Goal: Information Seeking & Learning: Learn about a topic

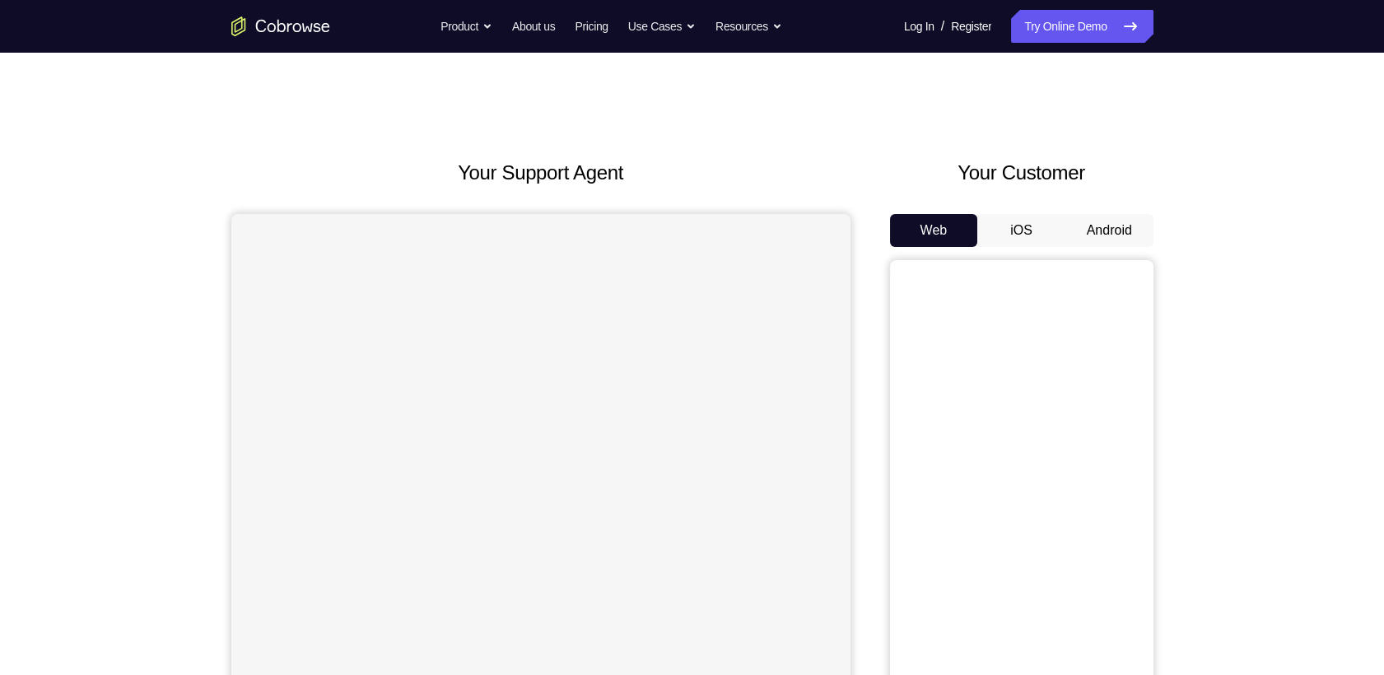
click at [1103, 214] on button "Android" at bounding box center [1110, 230] width 88 height 33
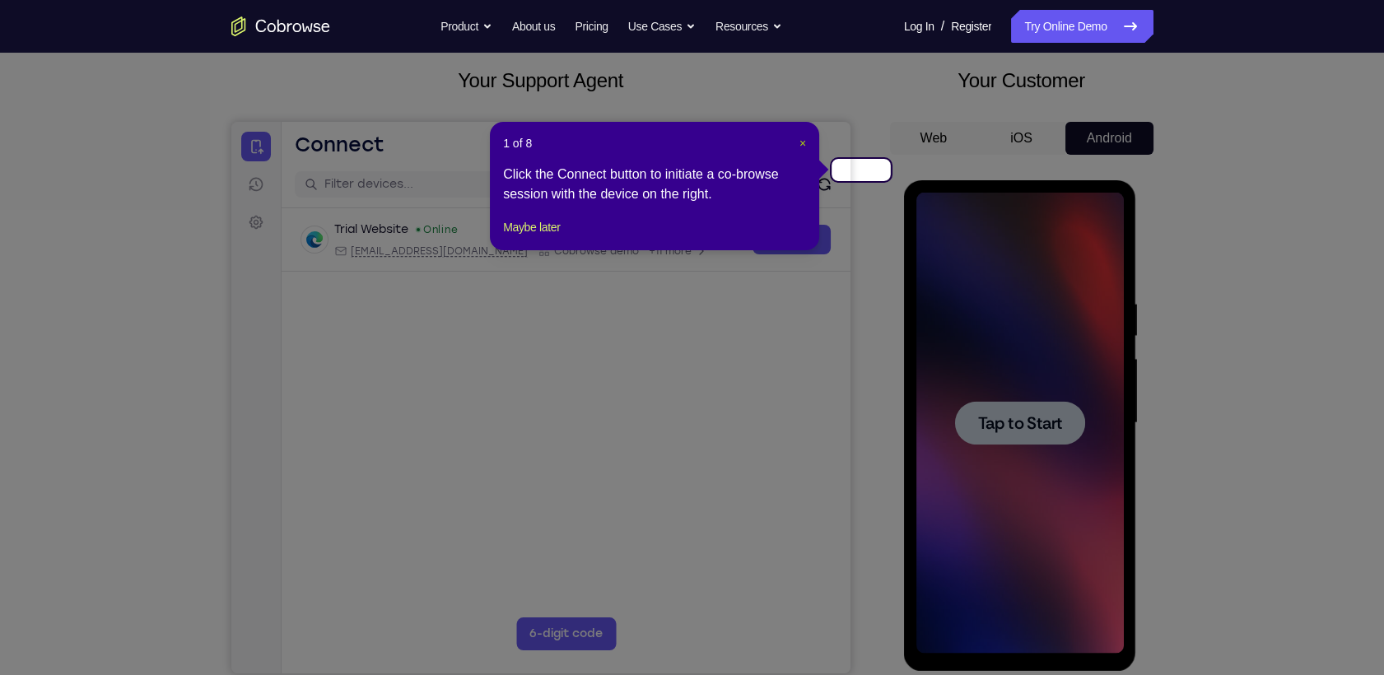
click at [806, 137] on span "×" at bounding box center [803, 143] width 7 height 13
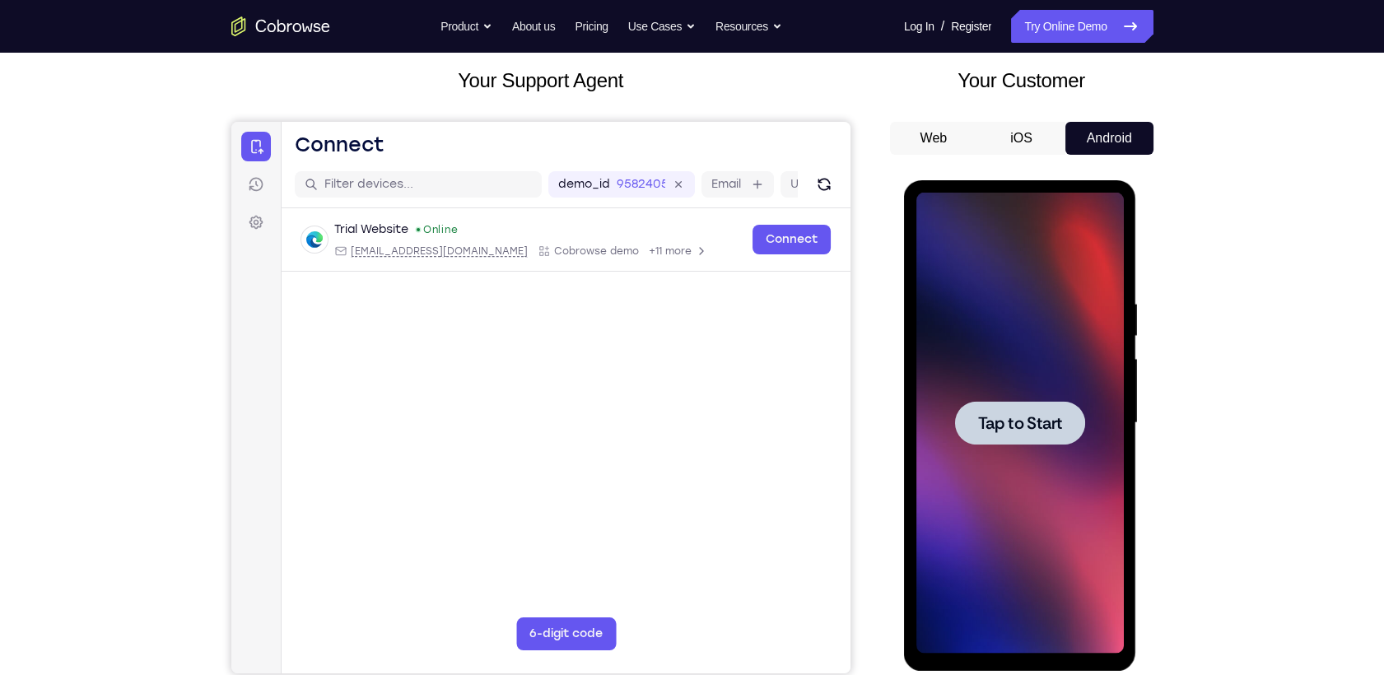
click at [994, 435] on div at bounding box center [1020, 423] width 130 height 44
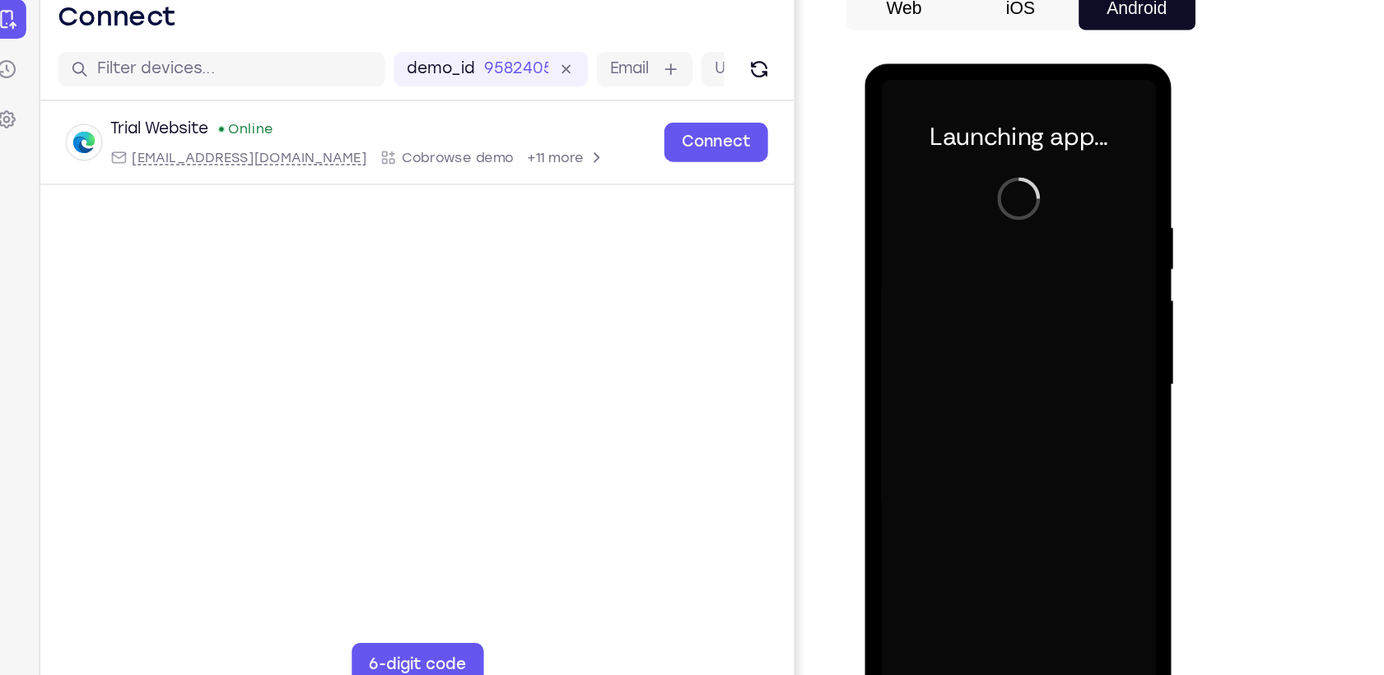
scroll to position [131, 0]
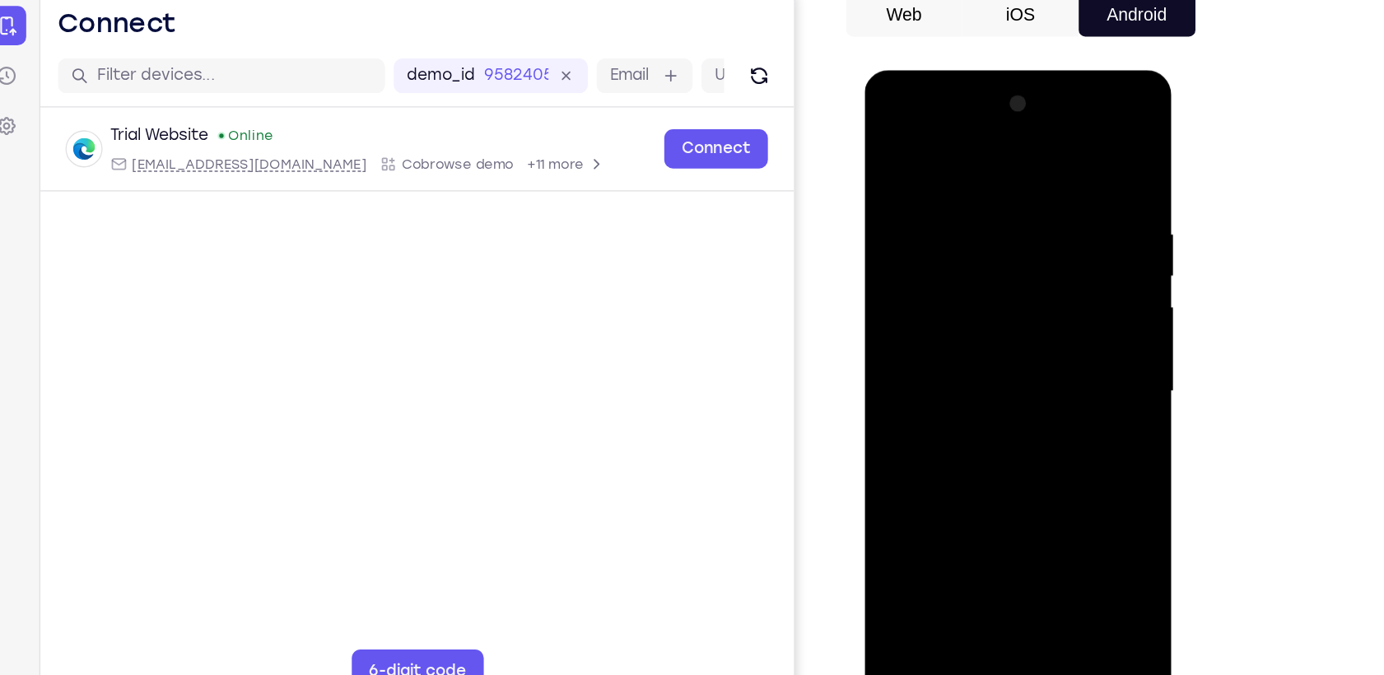
click at [985, 529] on div at bounding box center [981, 312] width 208 height 461
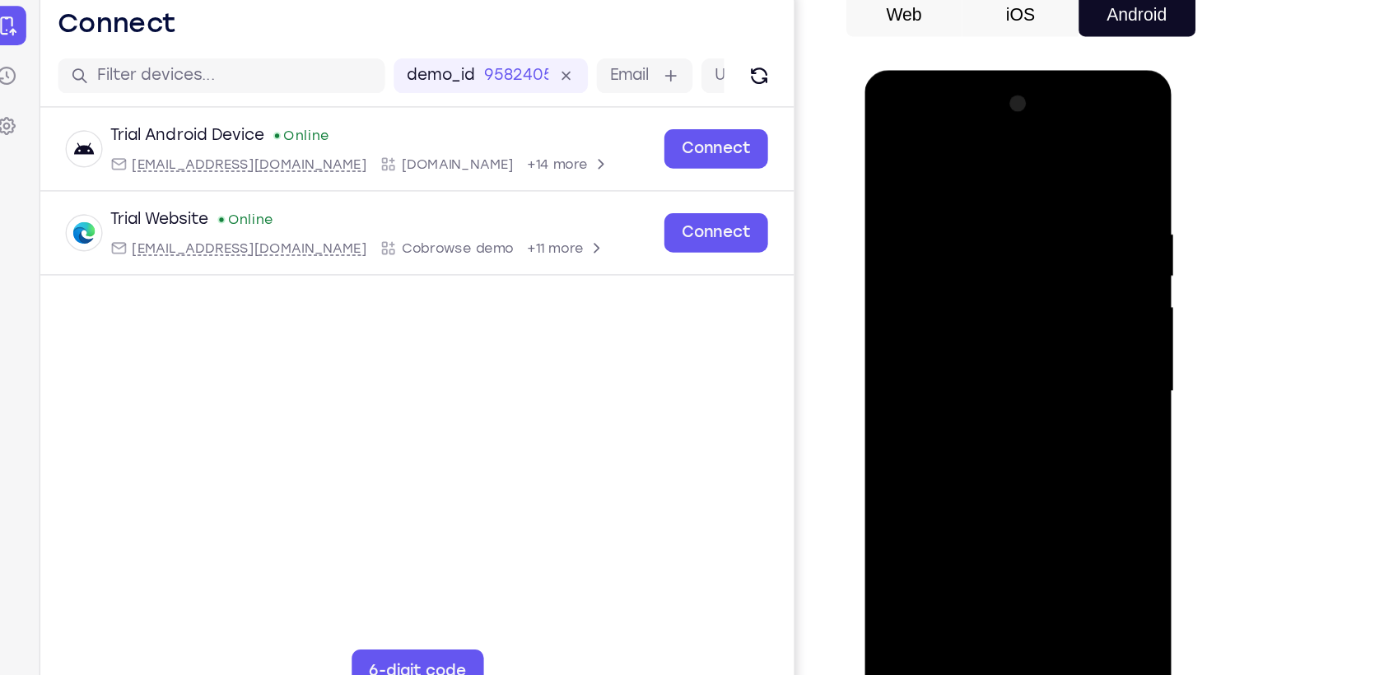
click at [1052, 448] on div at bounding box center [981, 312] width 208 height 461
click at [937, 156] on div at bounding box center [981, 312] width 208 height 461
click at [1049, 306] on div at bounding box center [981, 312] width 208 height 461
click at [973, 508] on div at bounding box center [981, 312] width 208 height 461
click at [955, 306] on div at bounding box center [981, 312] width 208 height 461
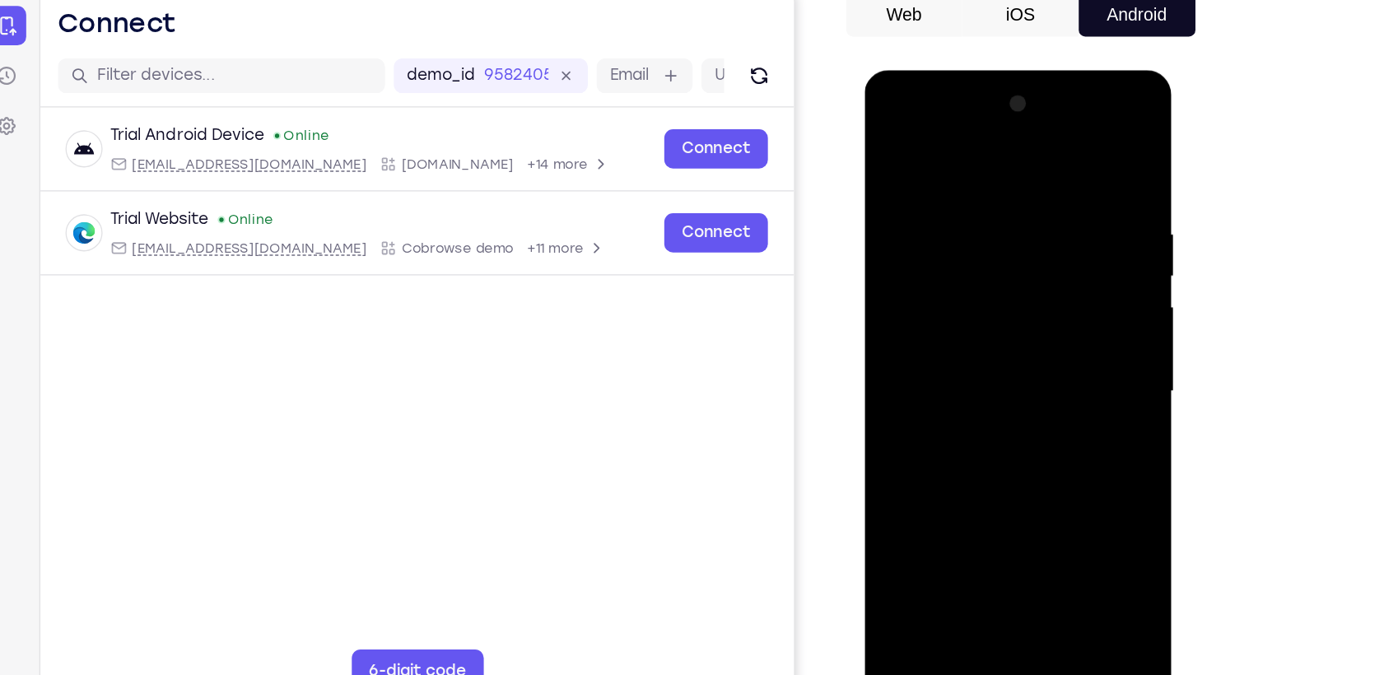
click at [932, 278] on div at bounding box center [981, 312] width 208 height 461
click at [925, 306] on div at bounding box center [981, 312] width 208 height 461
click at [987, 374] on div at bounding box center [981, 312] width 208 height 461
click at [992, 372] on div at bounding box center [981, 312] width 208 height 461
click at [960, 182] on div at bounding box center [981, 312] width 208 height 461
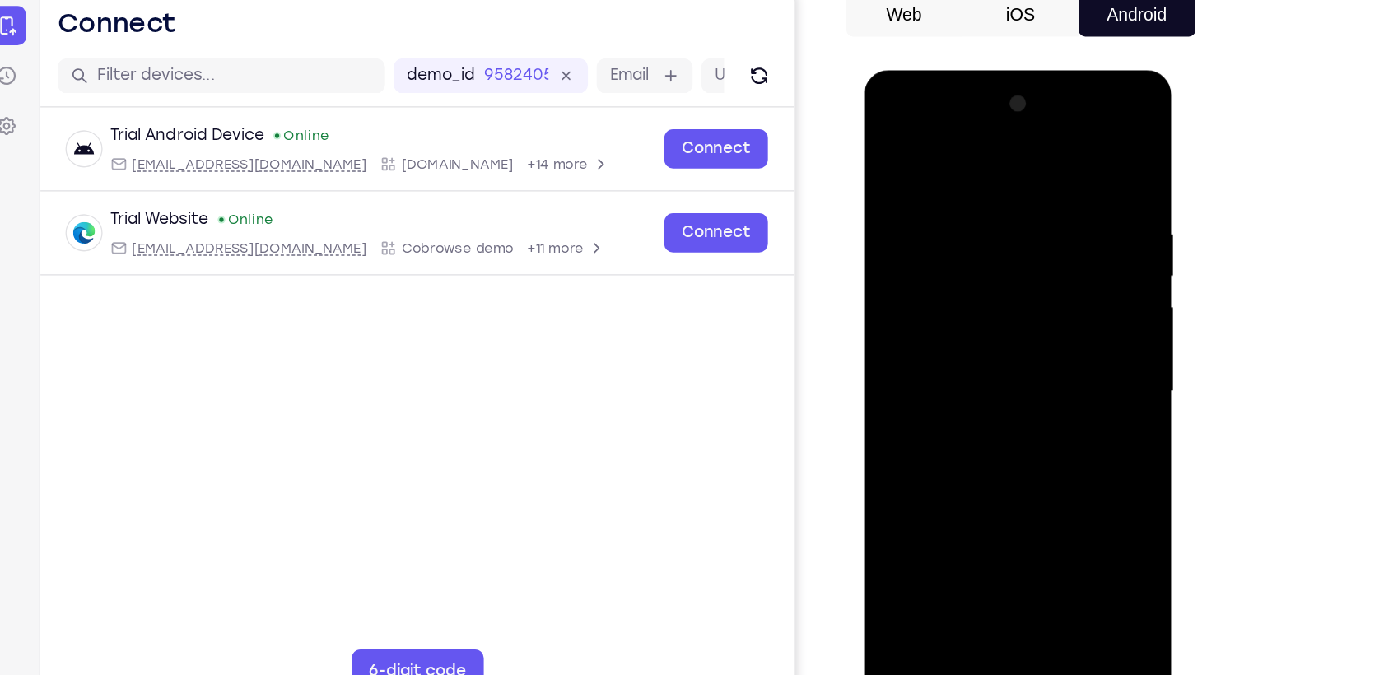
click at [1070, 272] on div at bounding box center [981, 312] width 208 height 461
click at [892, 324] on div at bounding box center [981, 312] width 208 height 461
click at [1063, 295] on div at bounding box center [981, 312] width 208 height 461
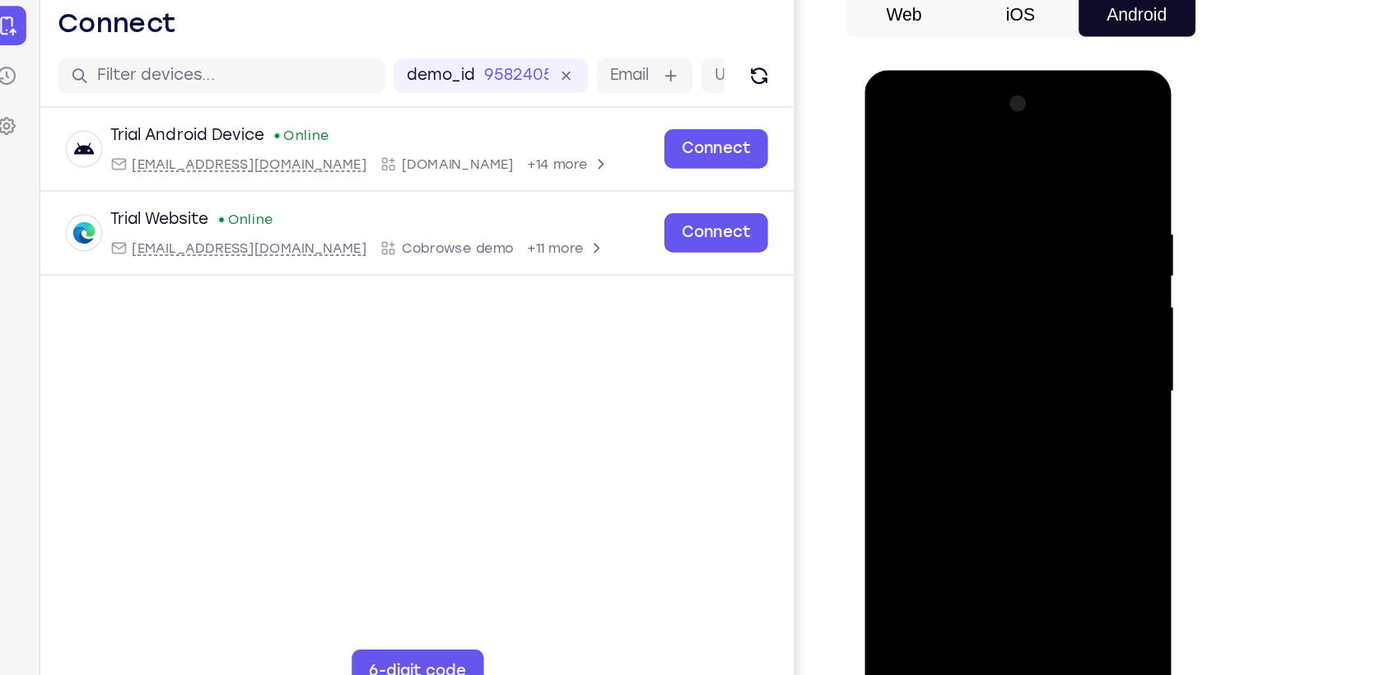
click at [1063, 295] on div at bounding box center [981, 312] width 208 height 461
click at [1060, 160] on div at bounding box center [981, 312] width 208 height 461
drag, startPoint x: 1015, startPoint y: 357, endPoint x: 1013, endPoint y: 264, distance: 93.1
click at [1013, 264] on div at bounding box center [981, 312] width 208 height 461
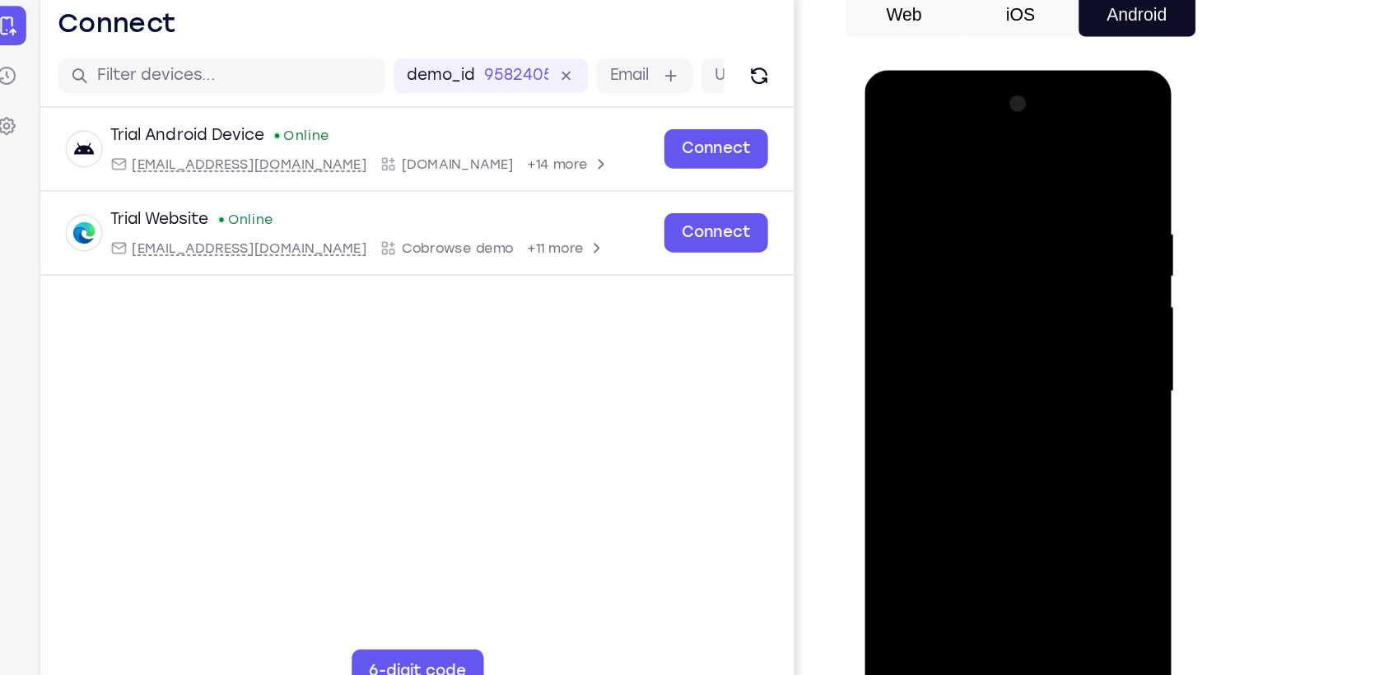
click at [1071, 296] on div at bounding box center [981, 312] width 208 height 461
drag, startPoint x: 1008, startPoint y: 370, endPoint x: 1013, endPoint y: 277, distance: 93.2
click at [1013, 277] on div at bounding box center [981, 312] width 208 height 461
drag, startPoint x: 1000, startPoint y: 255, endPoint x: 1015, endPoint y: 399, distance: 144.1
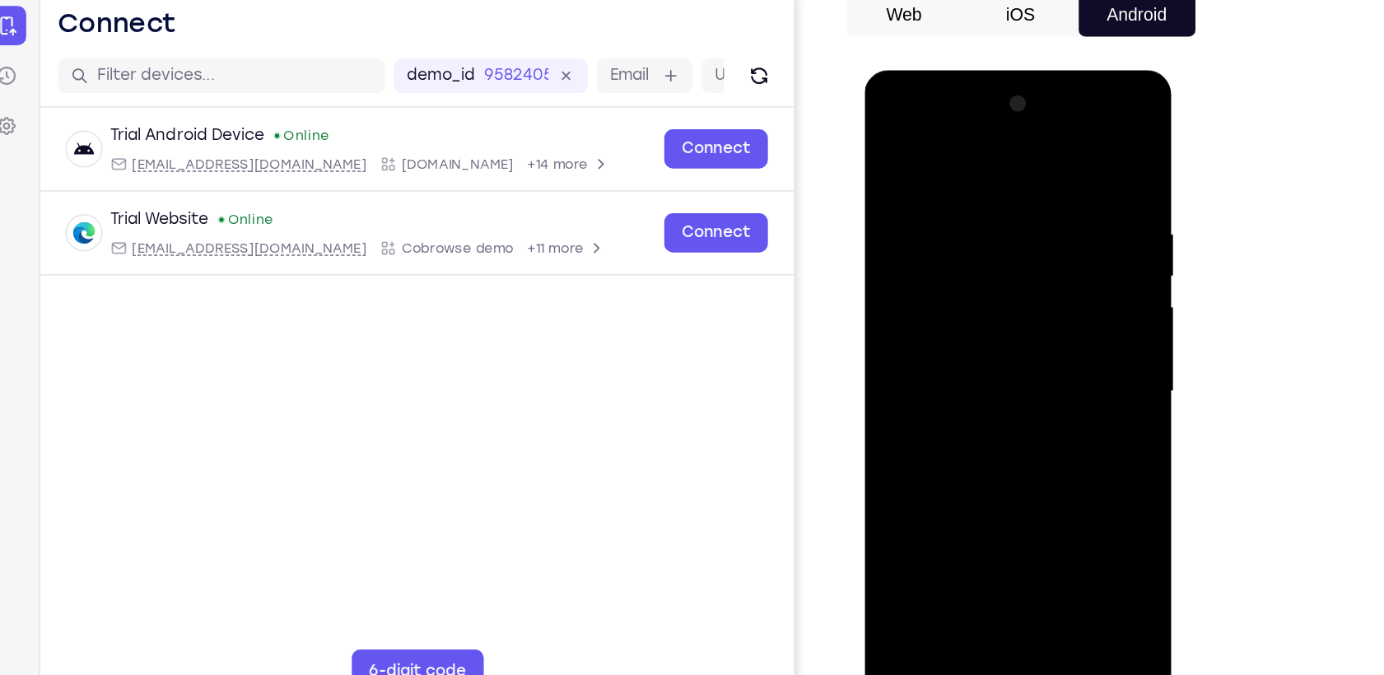
click at [1015, 399] on div at bounding box center [981, 312] width 208 height 461
click at [982, 356] on div at bounding box center [981, 312] width 208 height 461
click at [984, 386] on div at bounding box center [981, 312] width 208 height 461
click at [893, 201] on div at bounding box center [981, 312] width 208 height 461
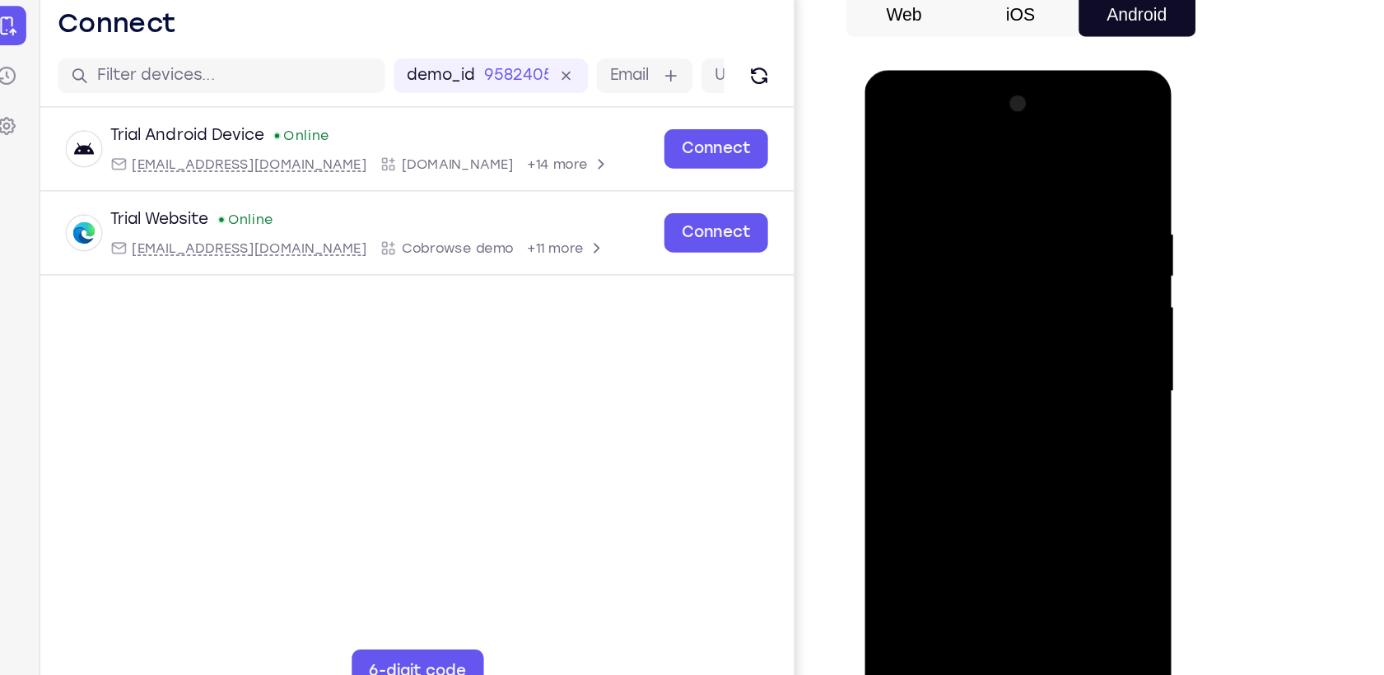
click at [922, 196] on div at bounding box center [981, 312] width 208 height 461
drag, startPoint x: 999, startPoint y: 255, endPoint x: 1001, endPoint y: 372, distance: 117.0
click at [1001, 372] on div at bounding box center [981, 312] width 208 height 461
drag, startPoint x: 992, startPoint y: 213, endPoint x: 997, endPoint y: 310, distance: 96.5
click at [997, 310] on div at bounding box center [981, 312] width 208 height 461
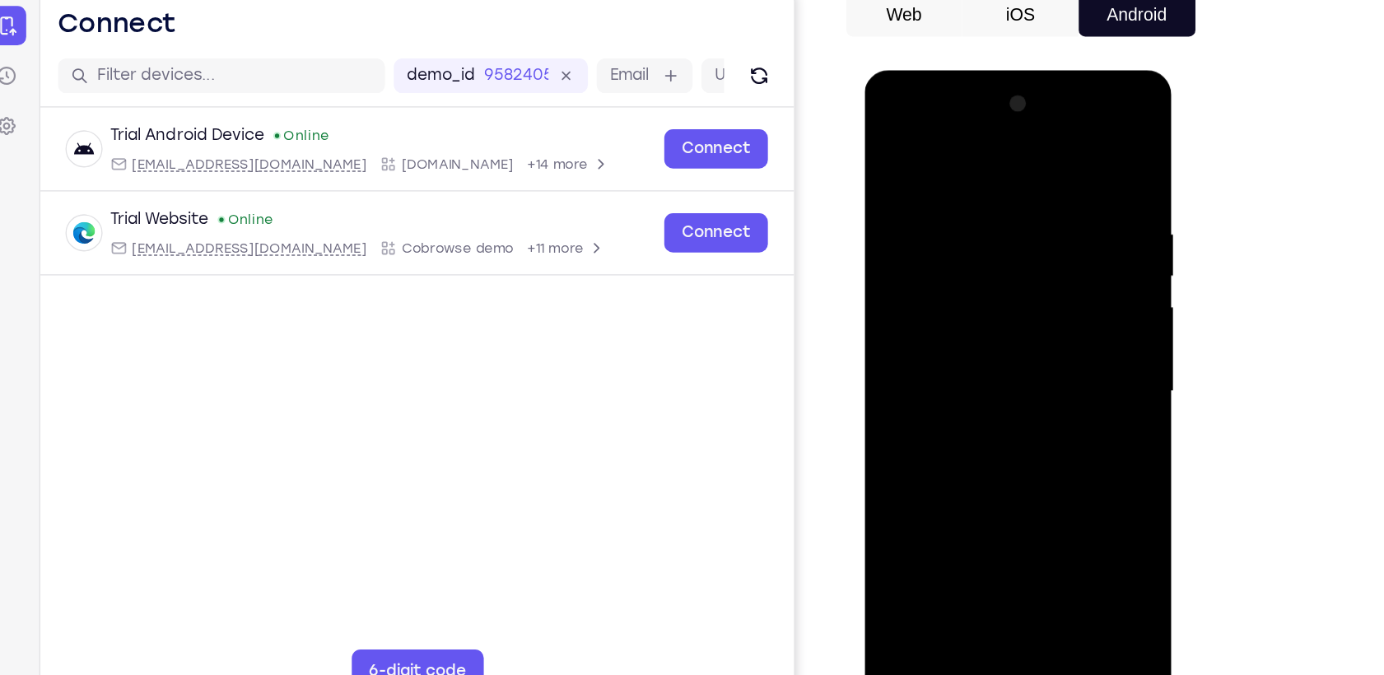
click at [1015, 203] on div at bounding box center [981, 312] width 208 height 461
click at [978, 398] on div at bounding box center [981, 312] width 208 height 461
click at [951, 503] on div at bounding box center [981, 312] width 208 height 461
click at [1078, 474] on div at bounding box center [981, 312] width 208 height 461
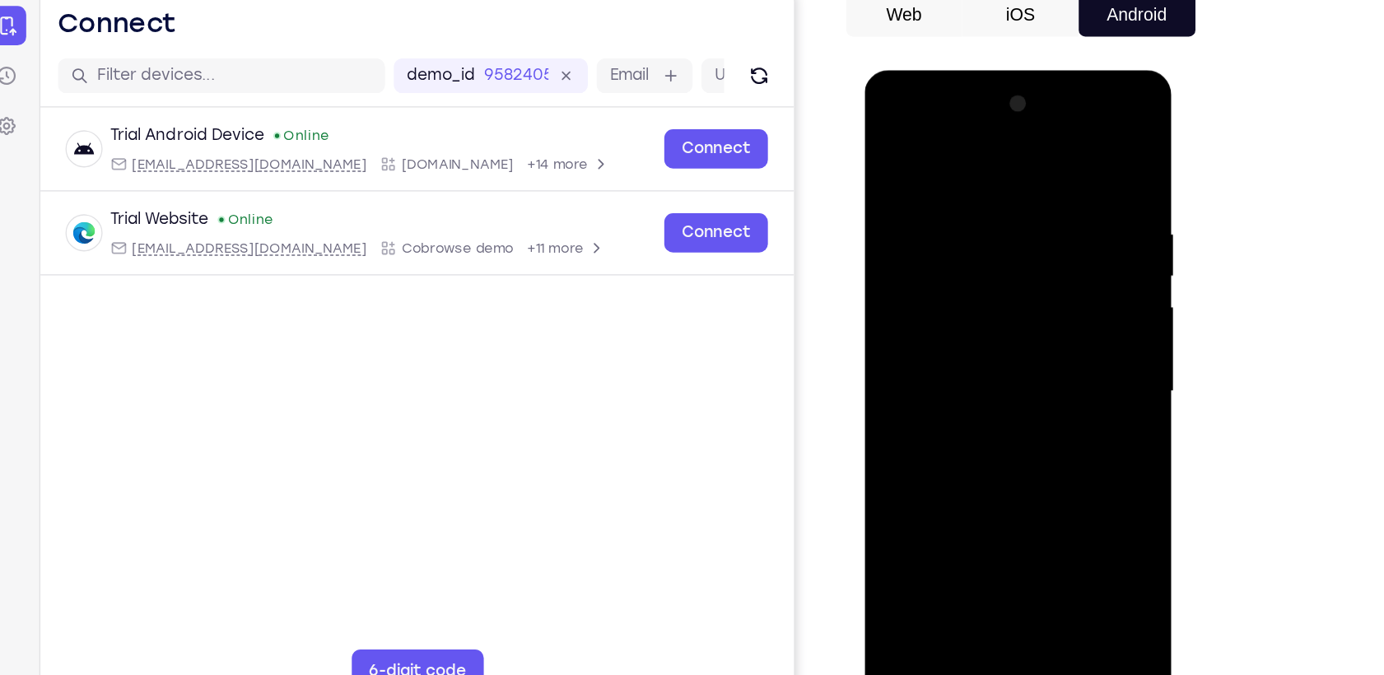
click at [1057, 351] on div at bounding box center [981, 312] width 208 height 461
click at [887, 140] on div at bounding box center [981, 312] width 208 height 461
click at [894, 142] on div at bounding box center [981, 312] width 208 height 461
click at [1072, 184] on div at bounding box center [981, 312] width 208 height 461
click at [1066, 292] on div at bounding box center [981, 312] width 208 height 461
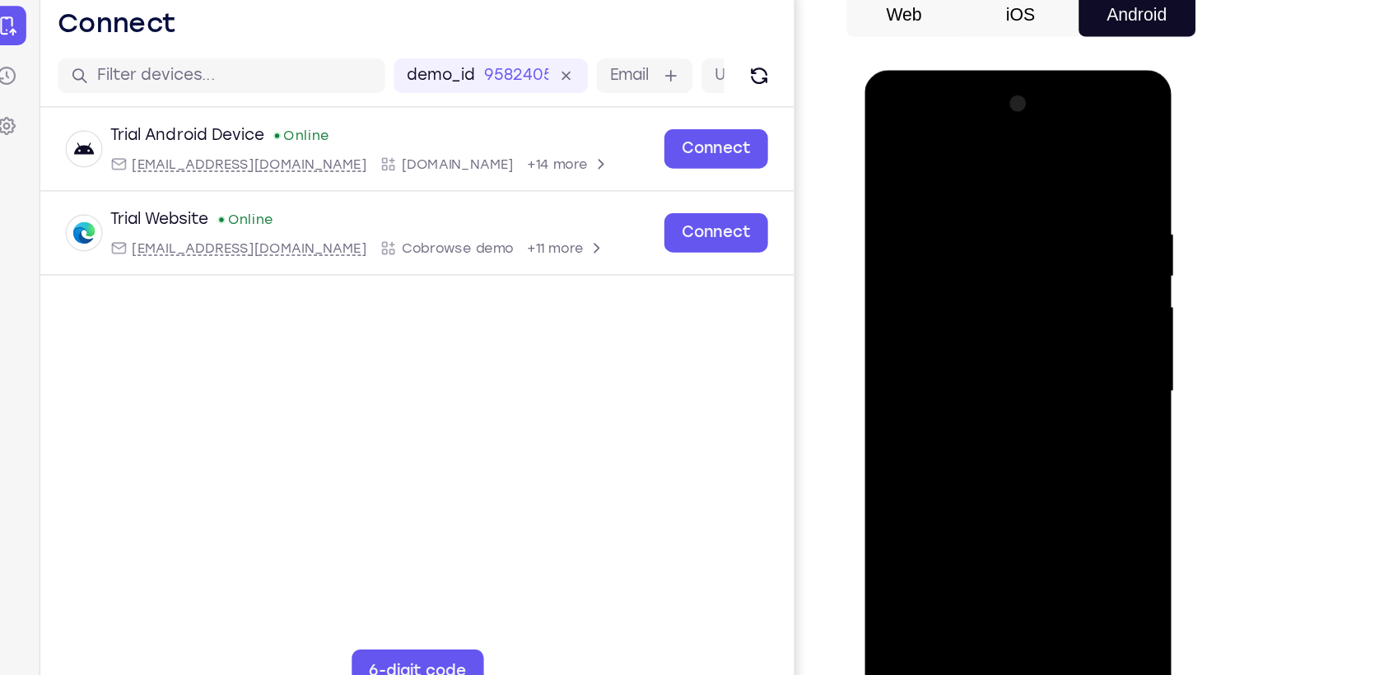
click at [1066, 292] on div at bounding box center [981, 312] width 208 height 461
click at [1071, 155] on div at bounding box center [981, 312] width 208 height 461
drag, startPoint x: 1057, startPoint y: 196, endPoint x: 955, endPoint y: 200, distance: 101.4
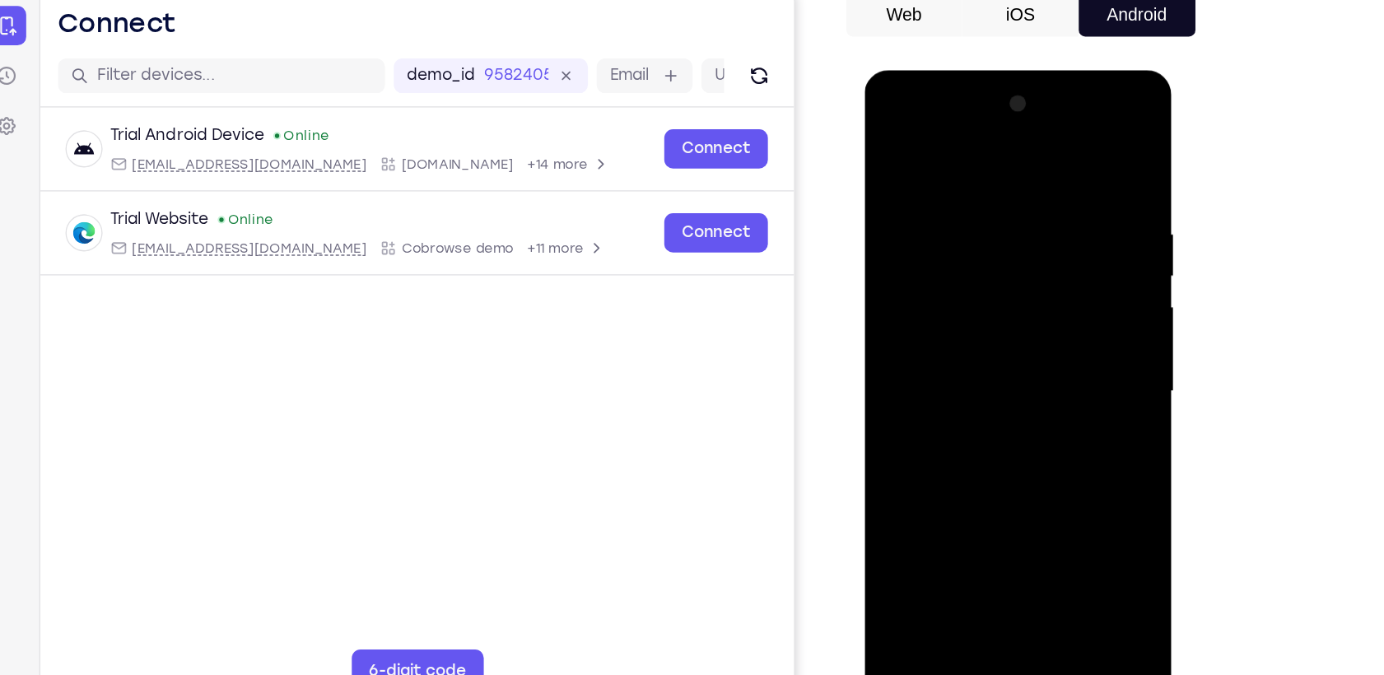
click at [955, 200] on div at bounding box center [981, 312] width 208 height 461
drag, startPoint x: 1053, startPoint y: 190, endPoint x: 950, endPoint y: 198, distance: 103.3
click at [950, 198] on div at bounding box center [981, 312] width 208 height 461
click at [908, 501] on div at bounding box center [981, 312] width 208 height 461
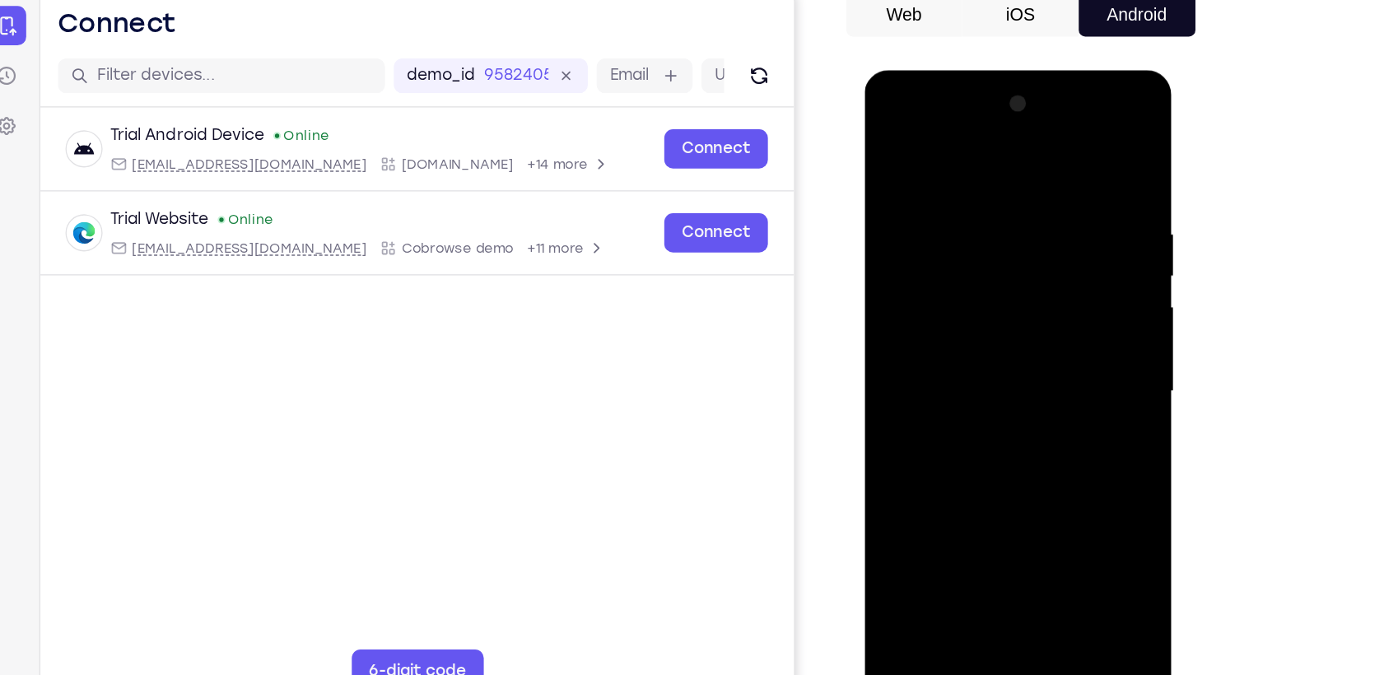
click at [908, 501] on div at bounding box center [981, 312] width 208 height 461
drag, startPoint x: 984, startPoint y: 152, endPoint x: 990, endPoint y: 497, distance: 345.1
click at [990, 497] on div at bounding box center [981, 312] width 208 height 461
click at [967, 191] on div at bounding box center [981, 312] width 208 height 461
click at [1062, 278] on div at bounding box center [981, 312] width 208 height 461
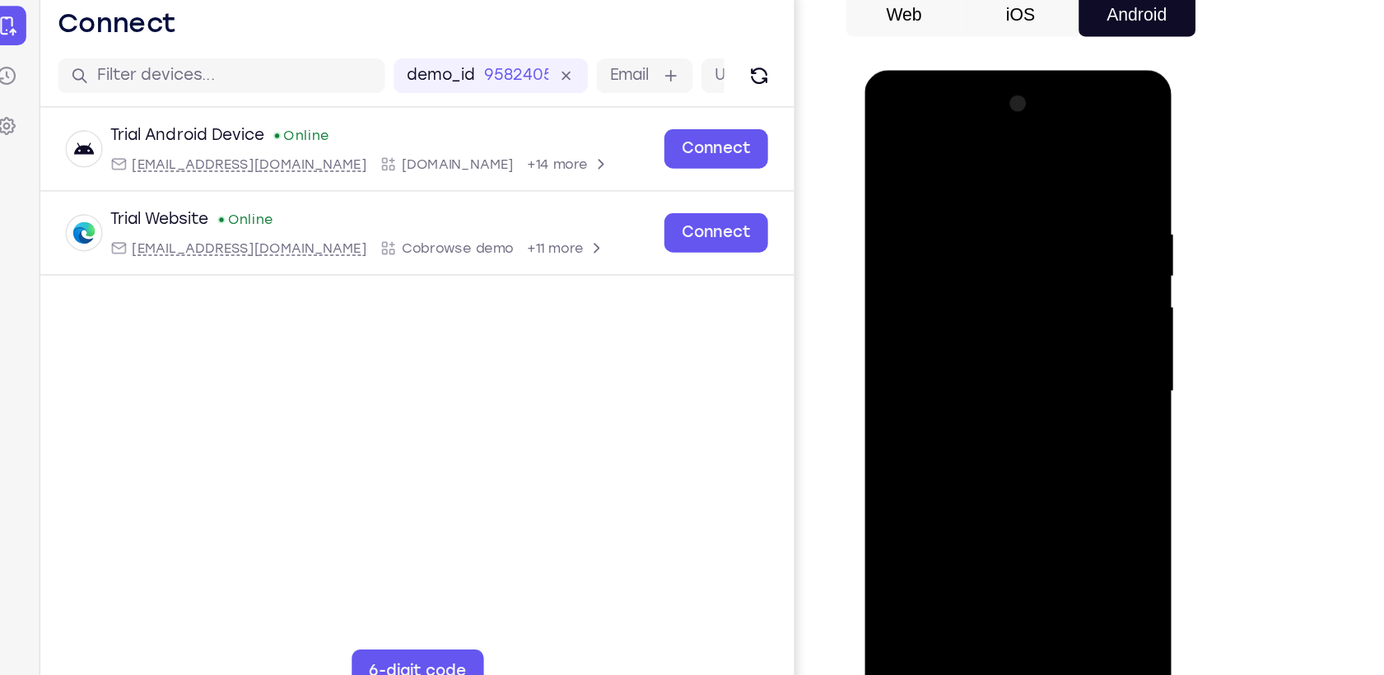
click at [1062, 278] on div at bounding box center [981, 312] width 208 height 461
click at [1070, 156] on div at bounding box center [981, 312] width 208 height 461
drag, startPoint x: 987, startPoint y: 161, endPoint x: 991, endPoint y: 405, distance: 243.8
click at [991, 405] on div at bounding box center [981, 312] width 208 height 461
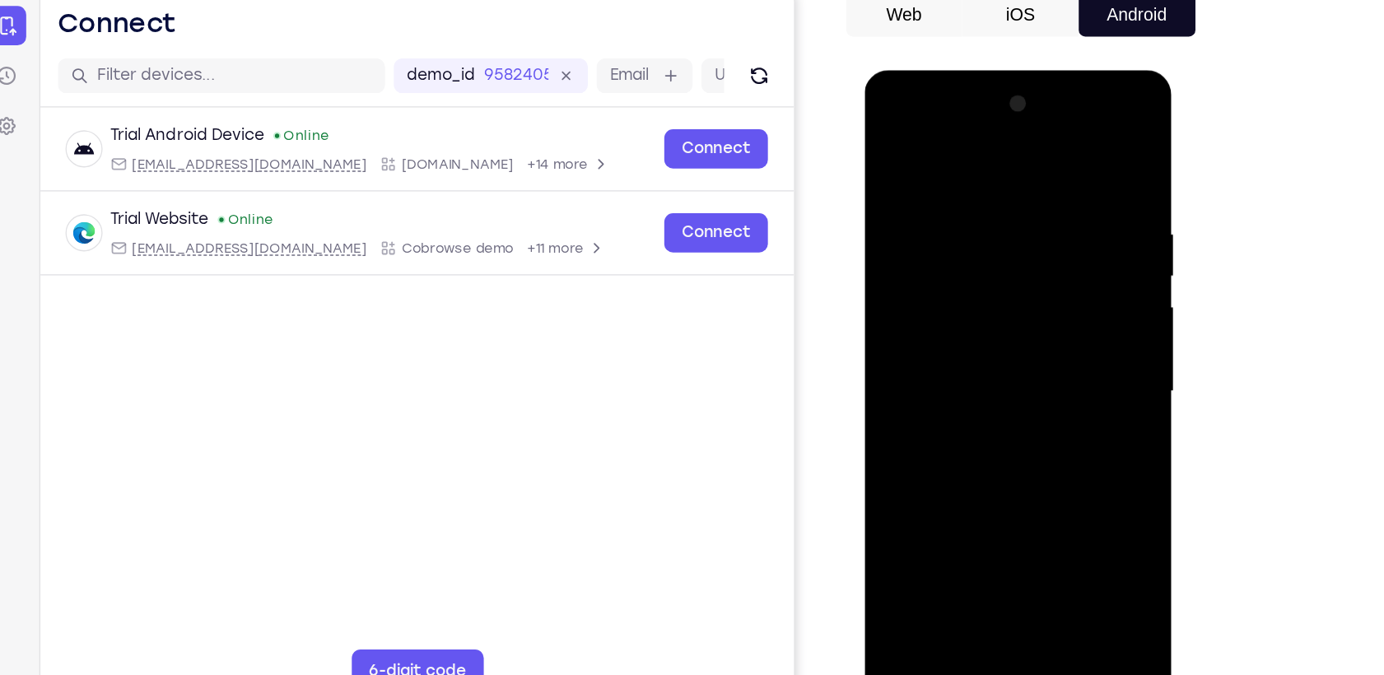
click at [1065, 506] on div at bounding box center [981, 312] width 208 height 461
click at [894, 506] on div at bounding box center [981, 312] width 208 height 461
drag, startPoint x: 980, startPoint y: 418, endPoint x: 974, endPoint y: 226, distance: 192.8
click at [974, 226] on div at bounding box center [981, 312] width 208 height 461
drag, startPoint x: 971, startPoint y: 376, endPoint x: 1012, endPoint y: 167, distance: 213.2
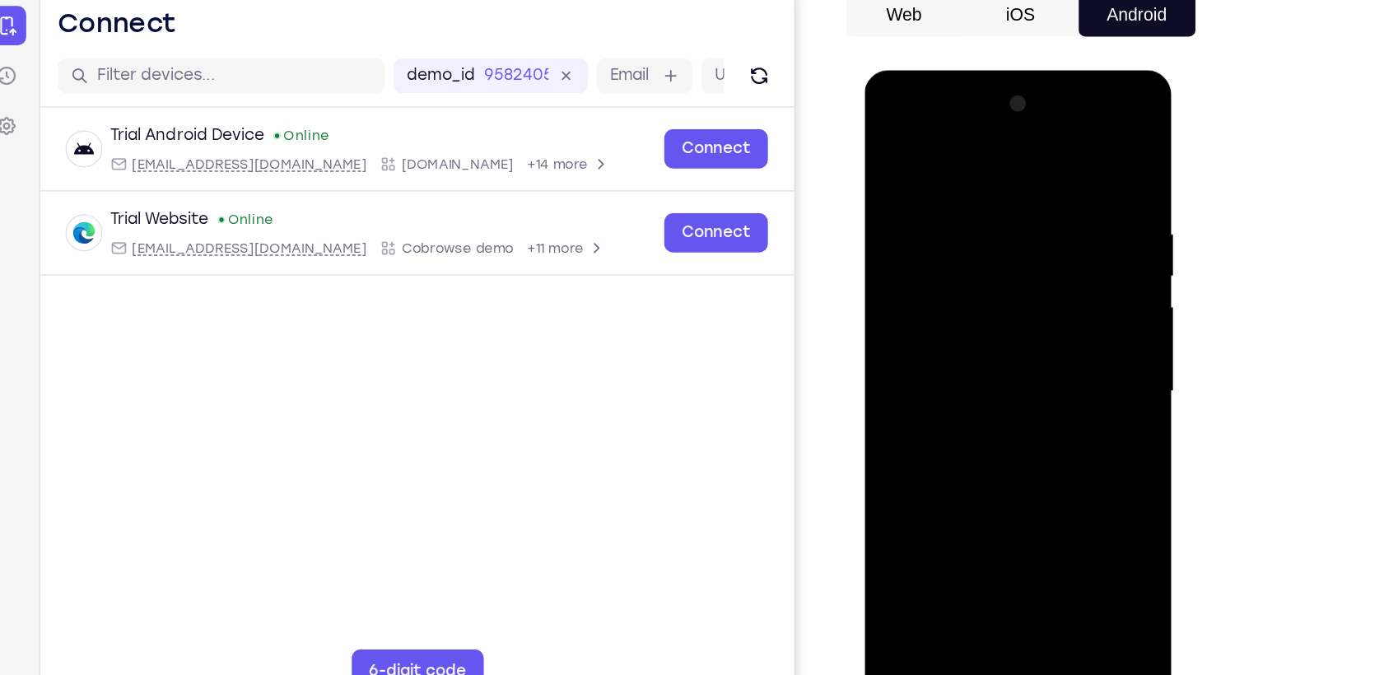
click at [1012, 167] on div at bounding box center [981, 312] width 208 height 461
drag, startPoint x: 987, startPoint y: 428, endPoint x: 1011, endPoint y: 226, distance: 203.2
click at [1011, 226] on div at bounding box center [981, 312] width 208 height 461
drag, startPoint x: 995, startPoint y: 419, endPoint x: 1024, endPoint y: 216, distance: 205.6
click at [1024, 216] on div at bounding box center [981, 312] width 208 height 461
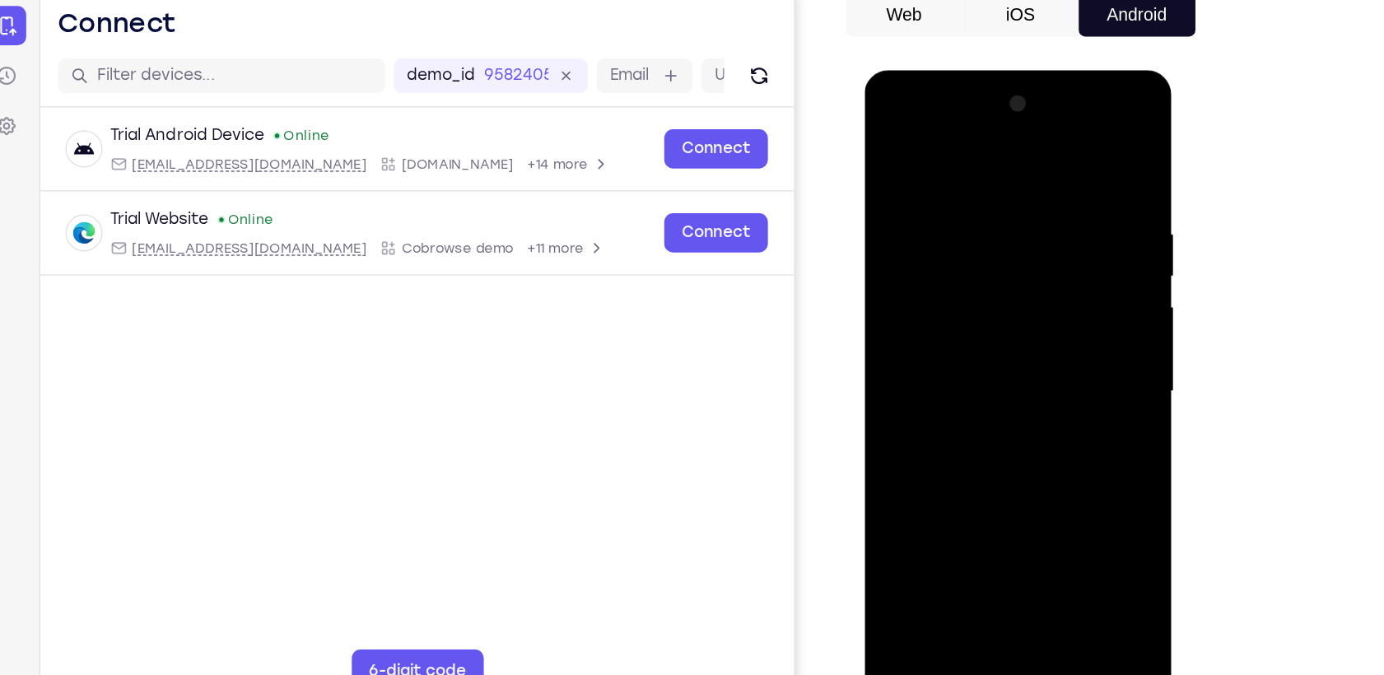
drag, startPoint x: 981, startPoint y: 454, endPoint x: 999, endPoint y: 264, distance: 191.1
click at [999, 264] on div at bounding box center [981, 312] width 208 height 461
click at [900, 506] on div at bounding box center [981, 312] width 208 height 461
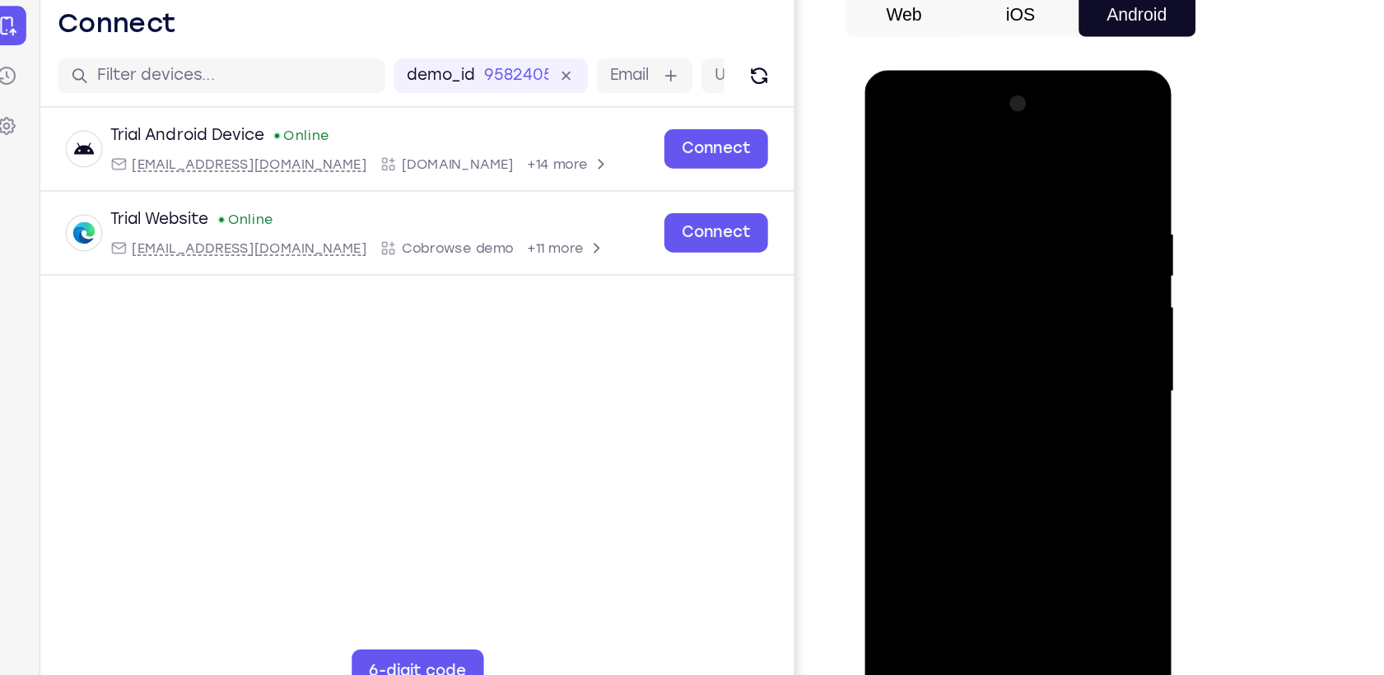
click at [900, 506] on div at bounding box center [981, 312] width 208 height 461
drag, startPoint x: 985, startPoint y: 153, endPoint x: 973, endPoint y: 400, distance: 247.3
click at [973, 400] on div at bounding box center [981, 312] width 208 height 461
click at [1062, 506] on div at bounding box center [981, 312] width 208 height 461
click at [909, 503] on div at bounding box center [981, 312] width 208 height 461
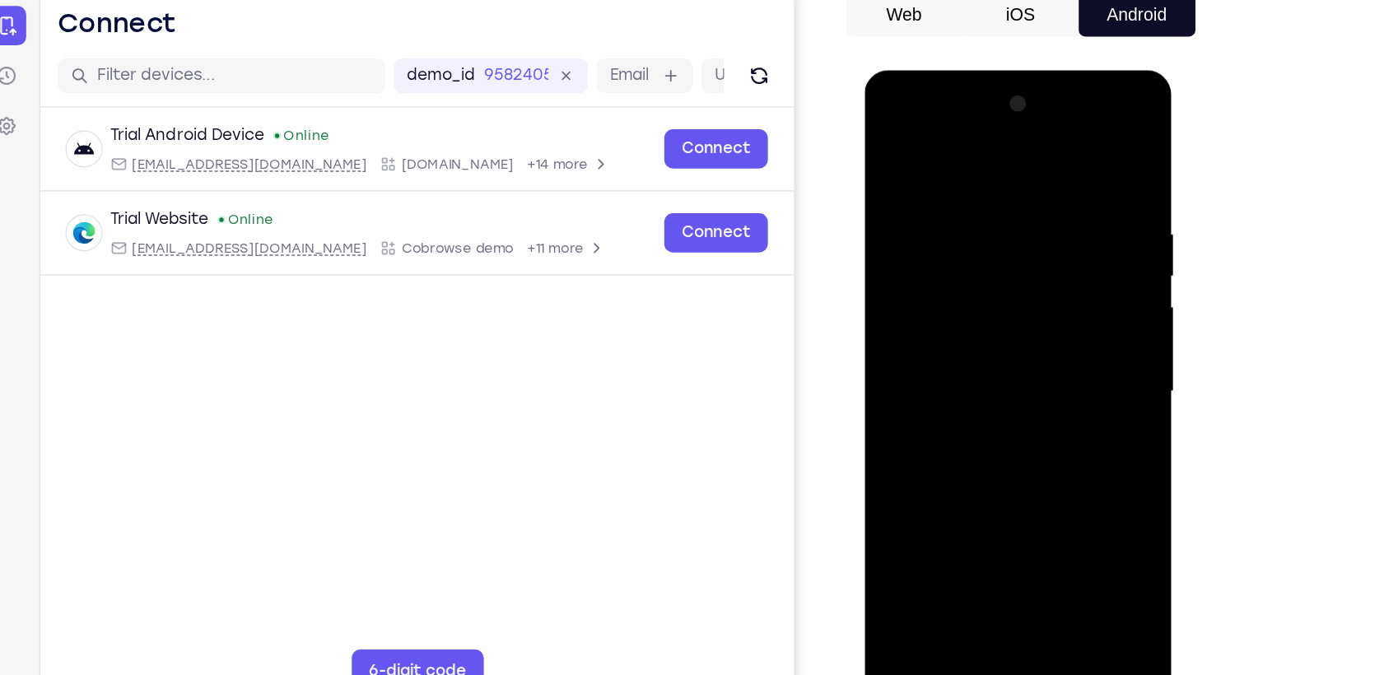
click at [1024, 507] on div at bounding box center [981, 312] width 208 height 461
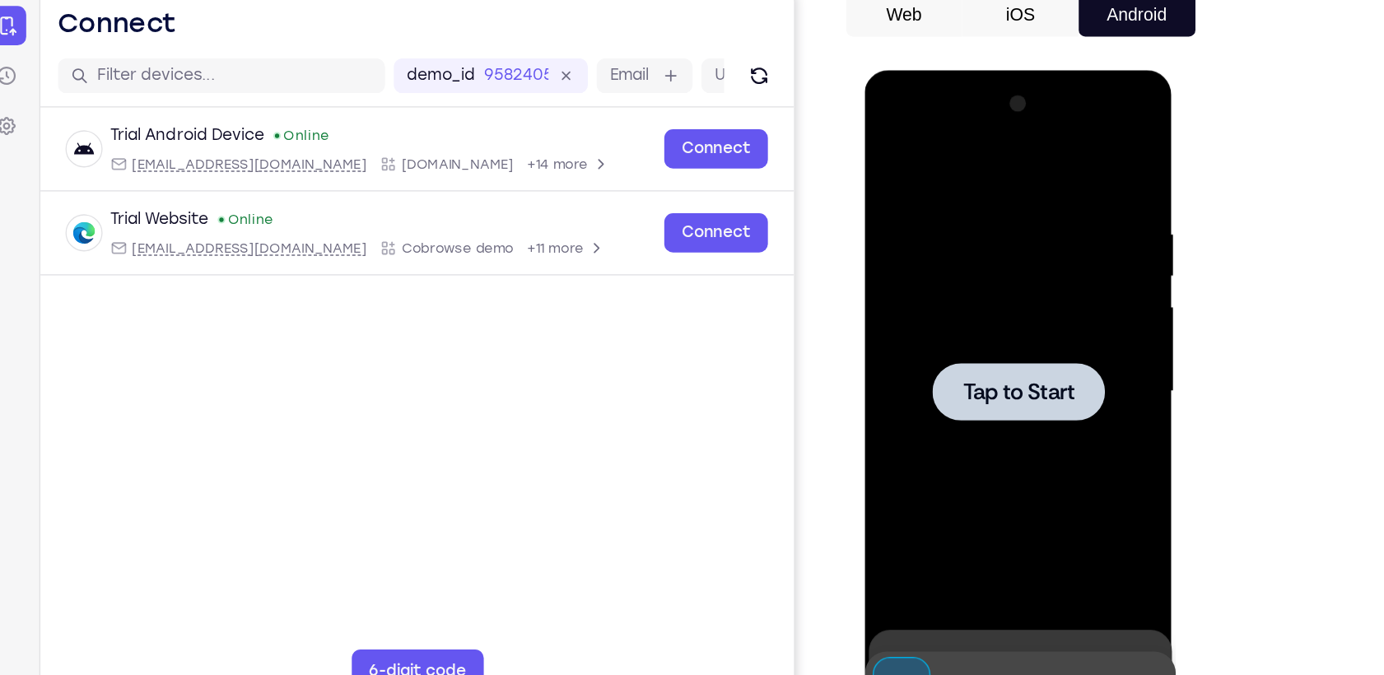
click at [996, 339] on div at bounding box center [981, 312] width 208 height 461
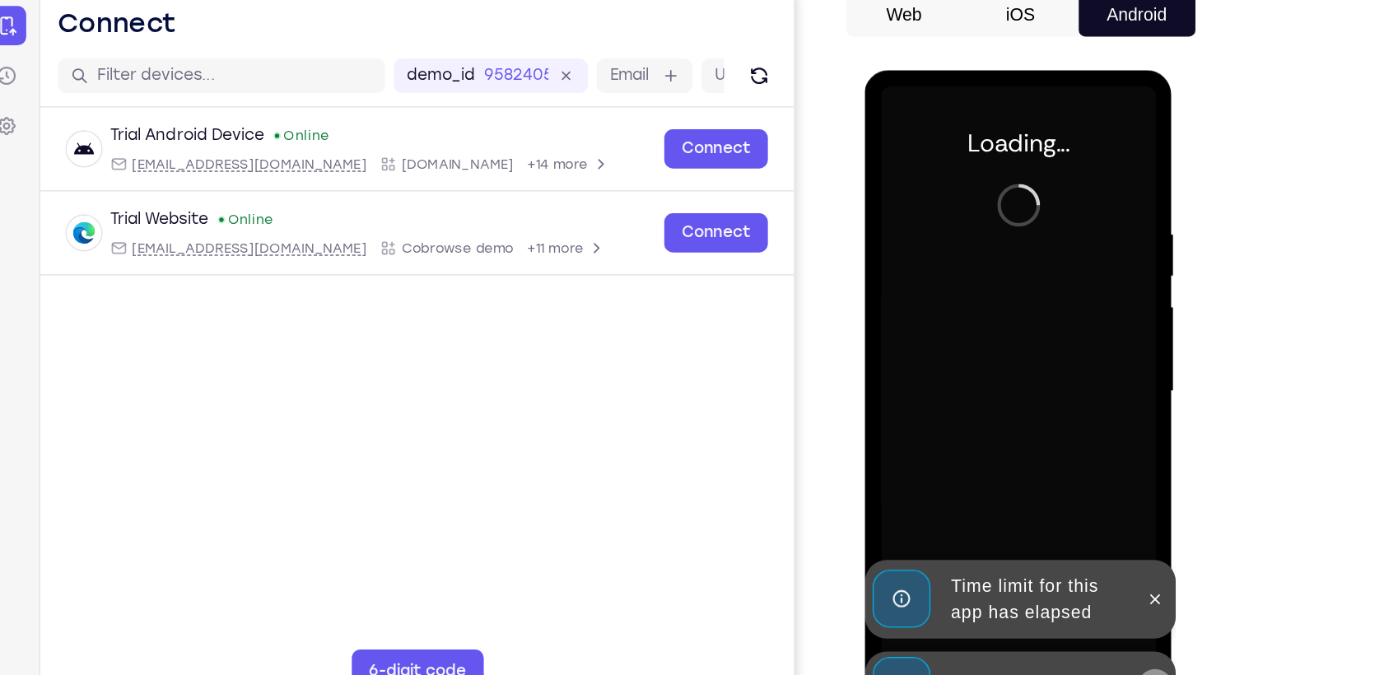
click at [1083, 538] on icon at bounding box center [1083, 535] width 13 height 13
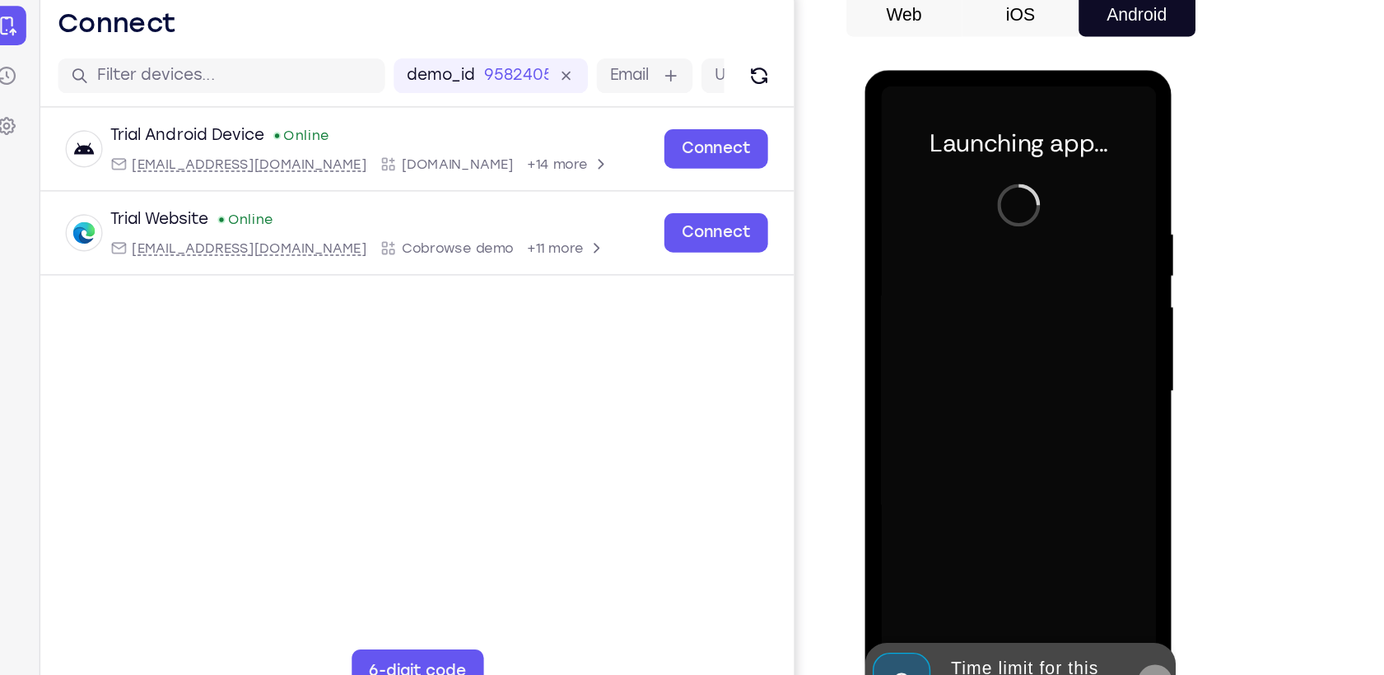
click at [1090, 529] on icon at bounding box center [1083, 531] width 13 height 13
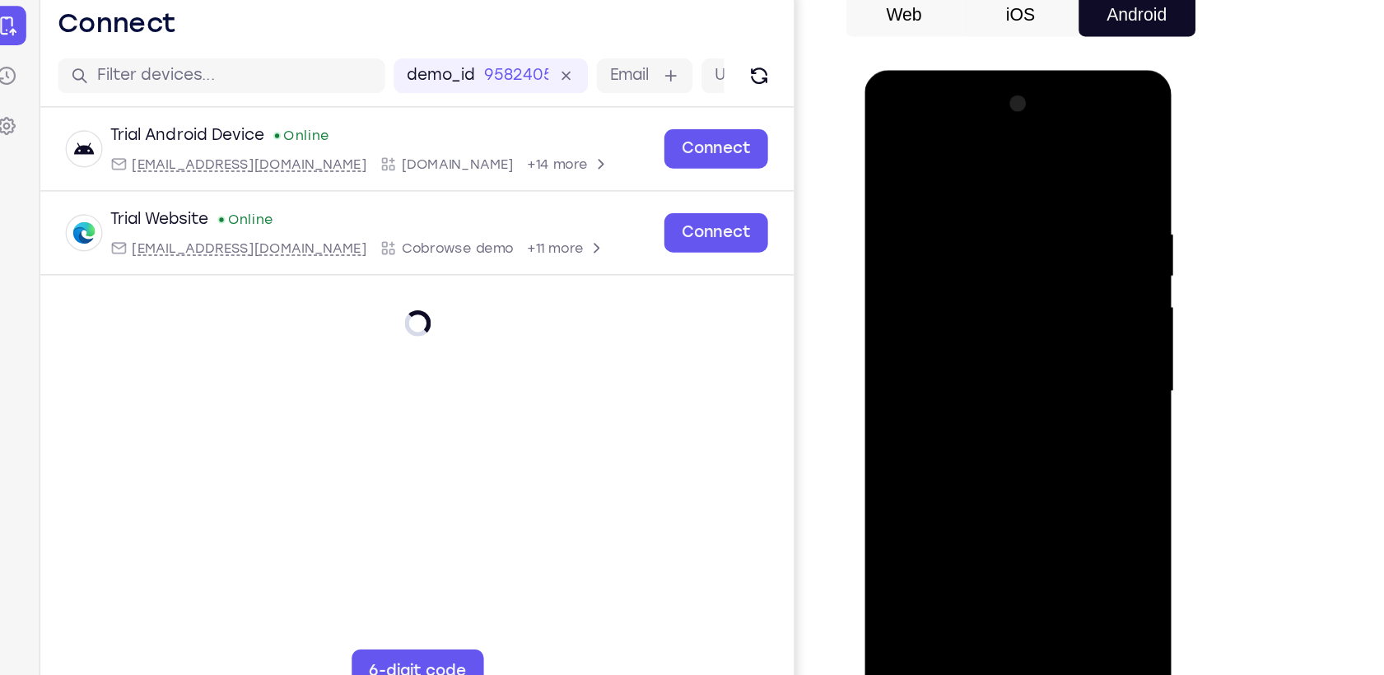
click at [978, 525] on div at bounding box center [981, 312] width 208 height 461
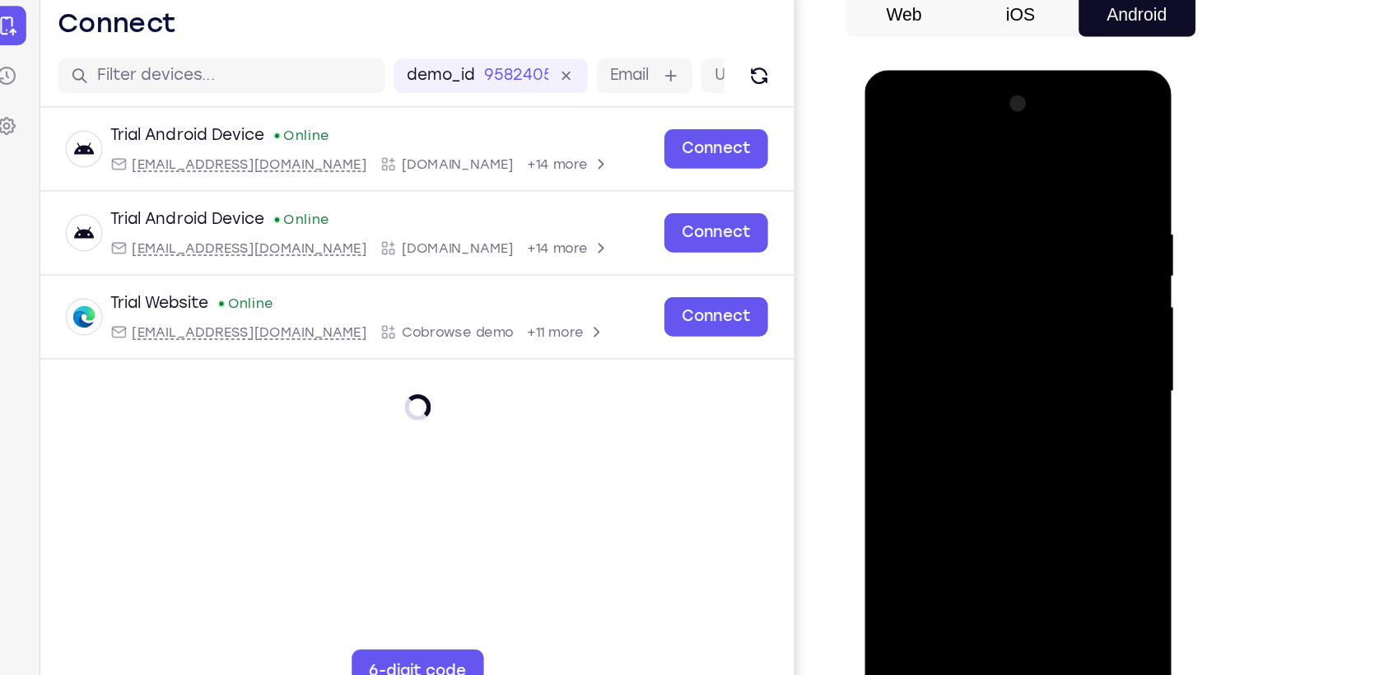
click at [984, 530] on div at bounding box center [981, 312] width 208 height 461
click at [1053, 460] on div at bounding box center [981, 312] width 208 height 461
click at [928, 148] on div at bounding box center [981, 312] width 208 height 461
click at [1046, 310] on div at bounding box center [981, 312] width 208 height 461
click at [968, 340] on div at bounding box center [981, 312] width 208 height 461
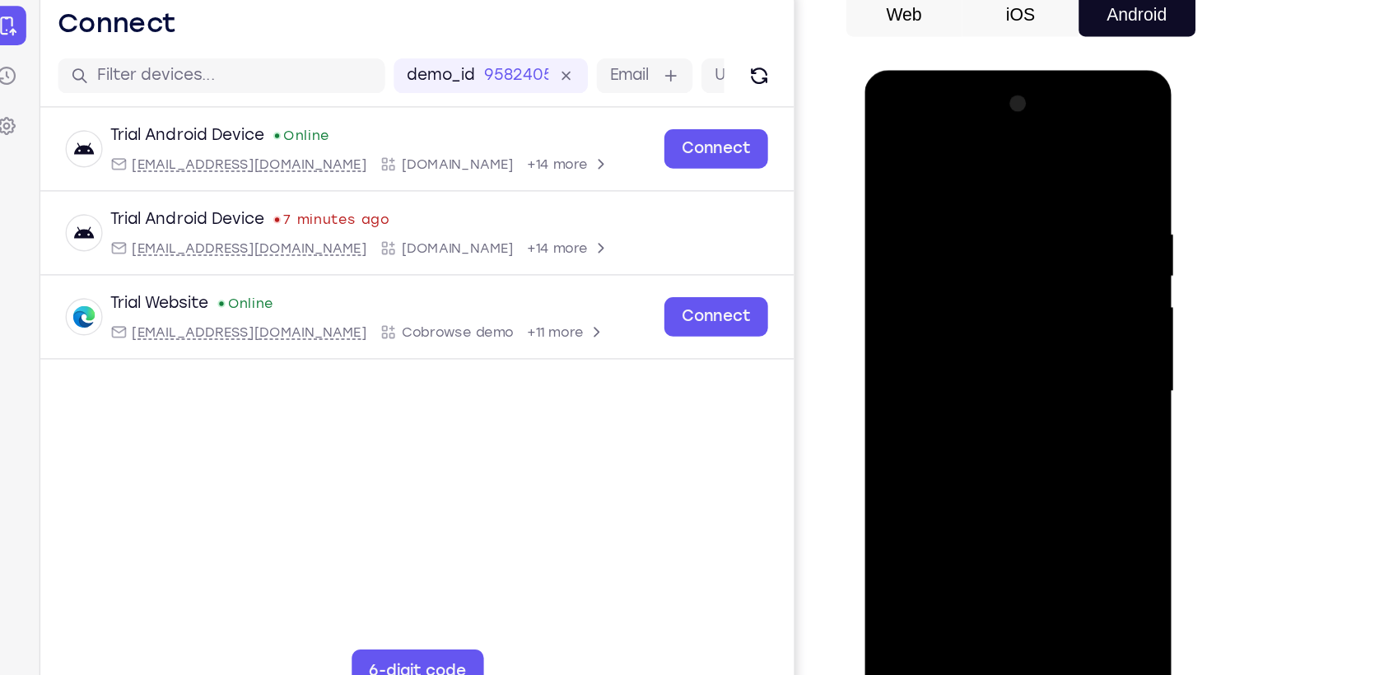
click at [953, 301] on div at bounding box center [981, 312] width 208 height 461
click at [926, 275] on div at bounding box center [981, 312] width 208 height 461
click at [930, 310] on div at bounding box center [981, 312] width 208 height 461
click at [967, 372] on div at bounding box center [981, 312] width 208 height 461
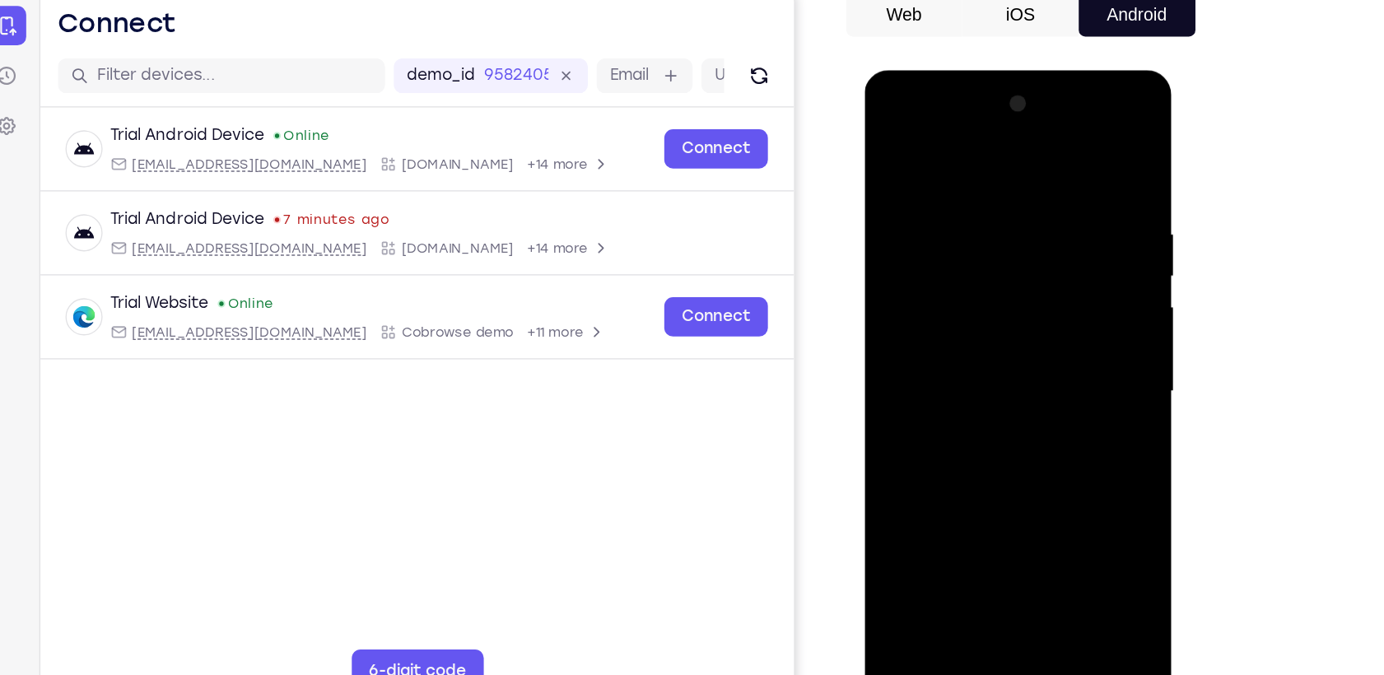
click at [967, 372] on div at bounding box center [981, 312] width 208 height 461
click at [1070, 171] on div at bounding box center [981, 312] width 208 height 461
click at [959, 193] on div at bounding box center [981, 312] width 208 height 461
click at [1066, 160] on div at bounding box center [981, 312] width 208 height 461
click at [1022, 503] on div at bounding box center [981, 312] width 208 height 461
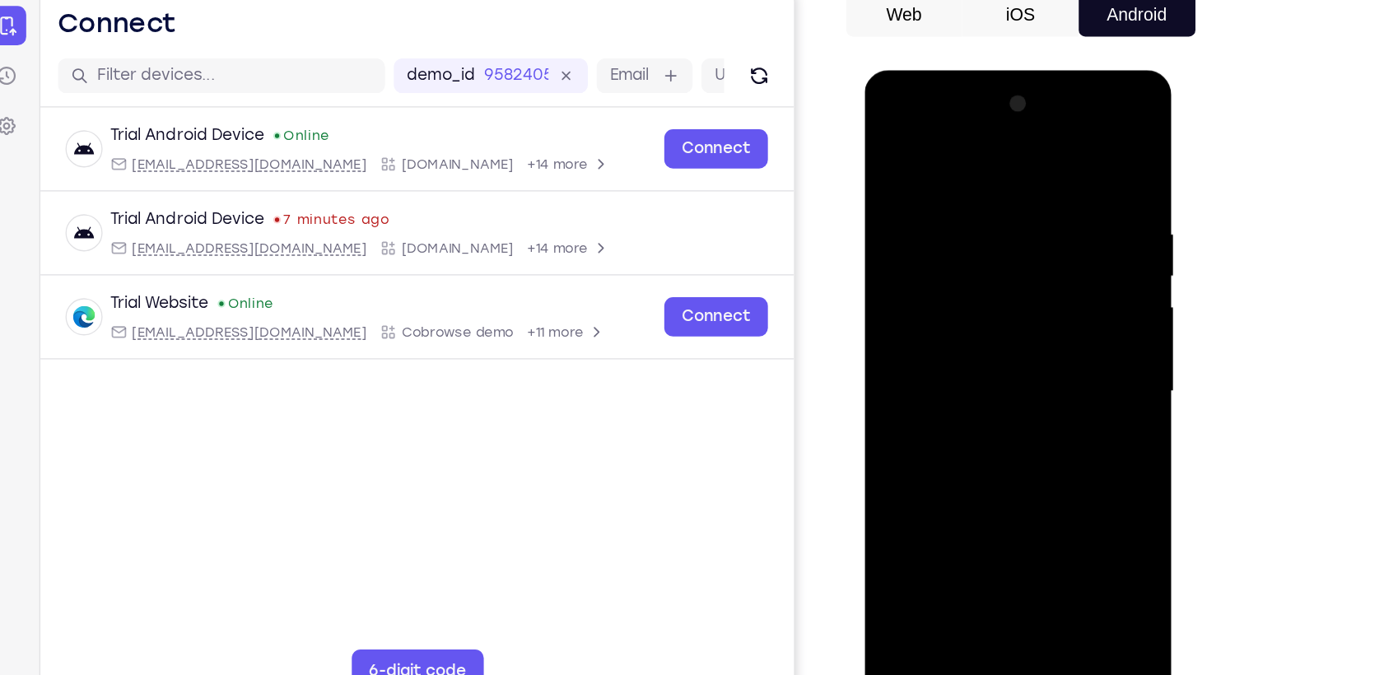
click at [979, 404] on div at bounding box center [981, 312] width 208 height 461
click at [898, 198] on div at bounding box center [981, 312] width 208 height 461
click at [937, 496] on div at bounding box center [981, 312] width 208 height 461
click at [1066, 372] on div at bounding box center [981, 312] width 208 height 461
click at [1052, 376] on div at bounding box center [981, 312] width 208 height 461
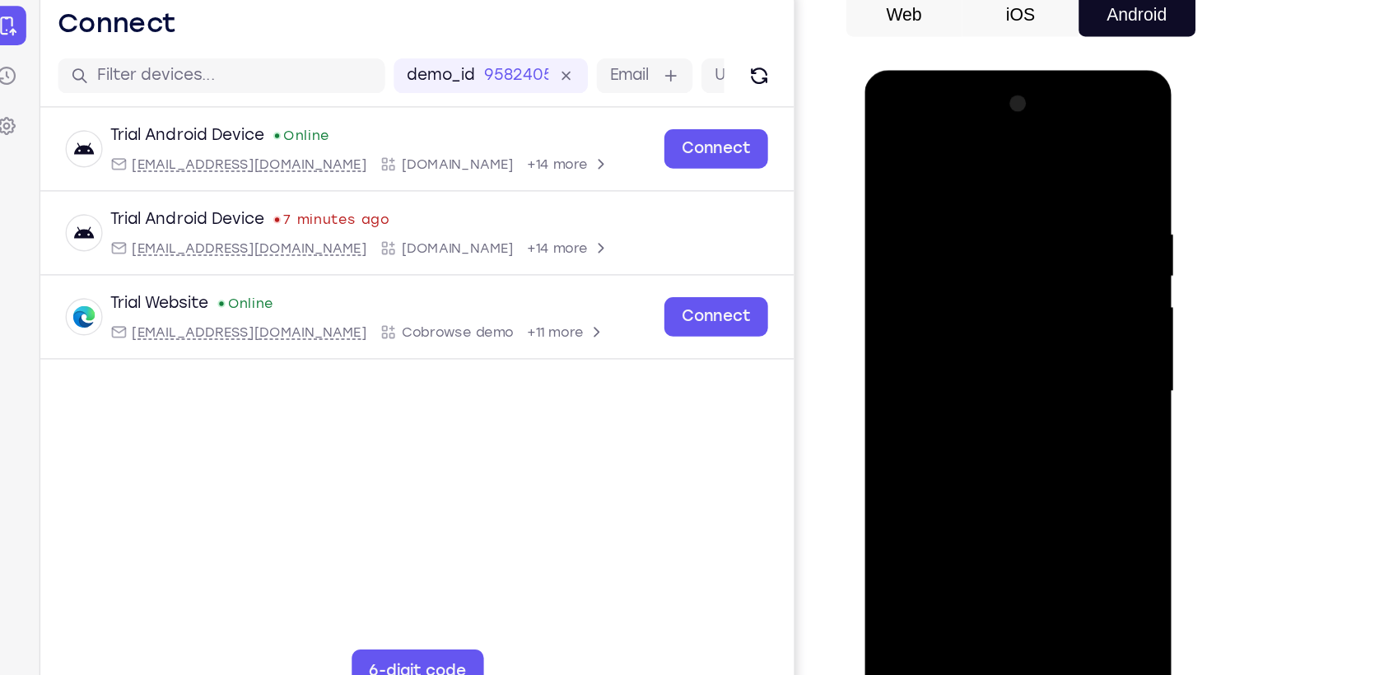
click at [1075, 370] on div at bounding box center [981, 312] width 208 height 461
click at [979, 413] on div at bounding box center [981, 312] width 208 height 461
click at [1067, 150] on div at bounding box center [981, 312] width 208 height 461
click at [901, 145] on div at bounding box center [981, 312] width 208 height 461
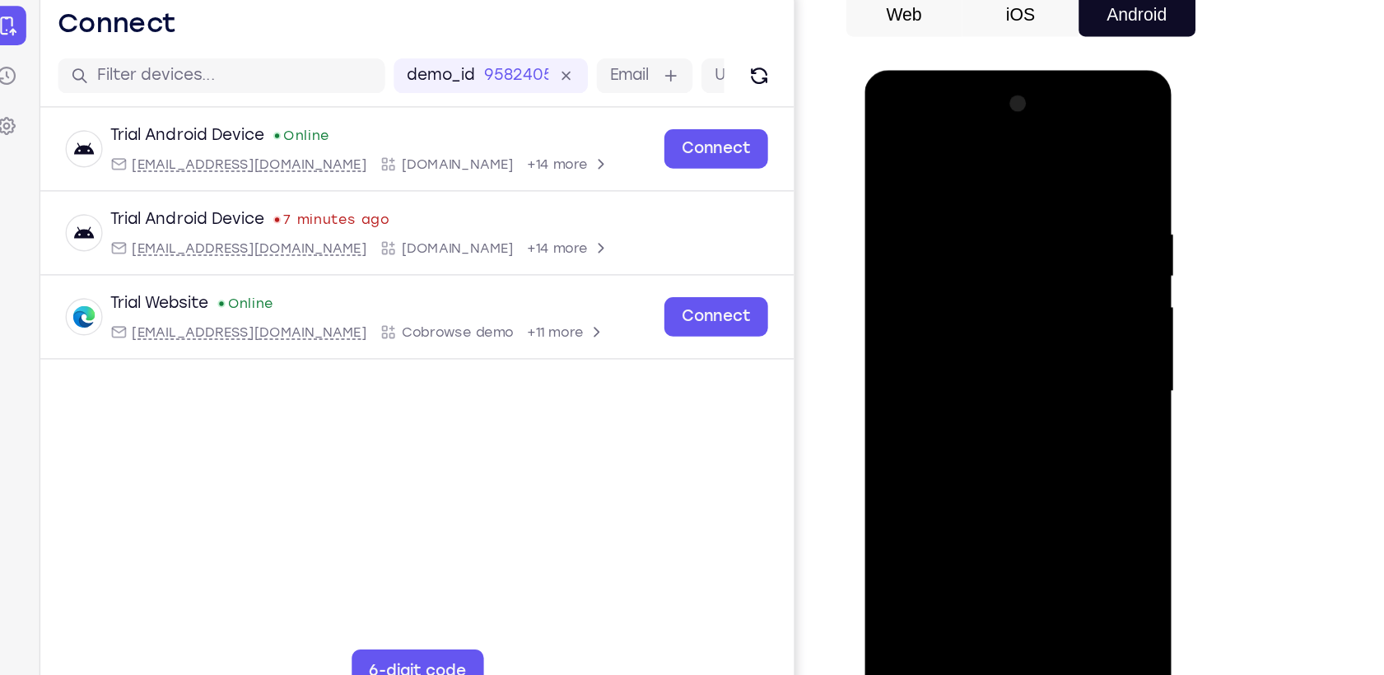
drag, startPoint x: 983, startPoint y: 158, endPoint x: 1013, endPoint y: 571, distance: 413.7
click at [1013, 564] on html "Online web based iOS Simulators and Android Emulators. Run iPhone, iPad, Mobile…" at bounding box center [982, 317] width 235 height 494
click at [965, 193] on div at bounding box center [981, 312] width 208 height 461
click at [1065, 160] on div at bounding box center [981, 312] width 208 height 461
click at [1002, 194] on div at bounding box center [981, 312] width 208 height 461
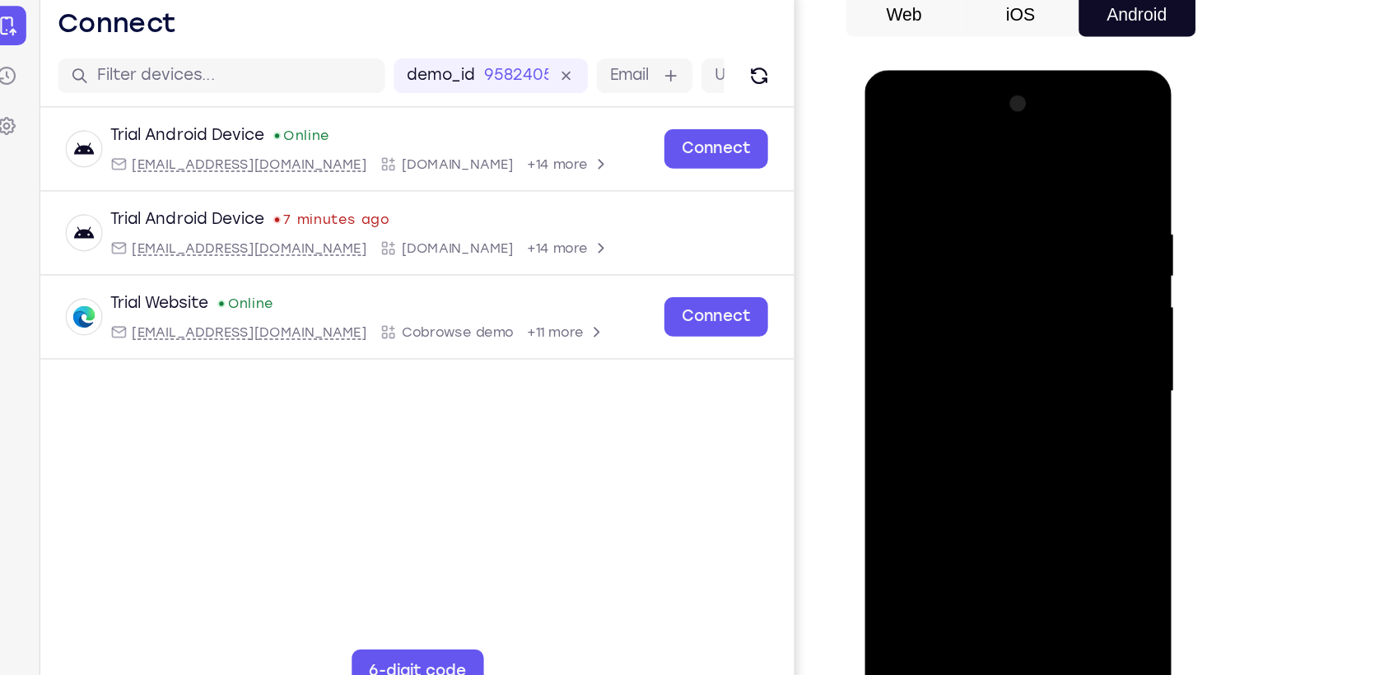
click at [1071, 215] on div at bounding box center [981, 312] width 208 height 461
click at [1066, 197] on div at bounding box center [981, 312] width 208 height 461
click at [1066, 221] on div at bounding box center [981, 312] width 208 height 461
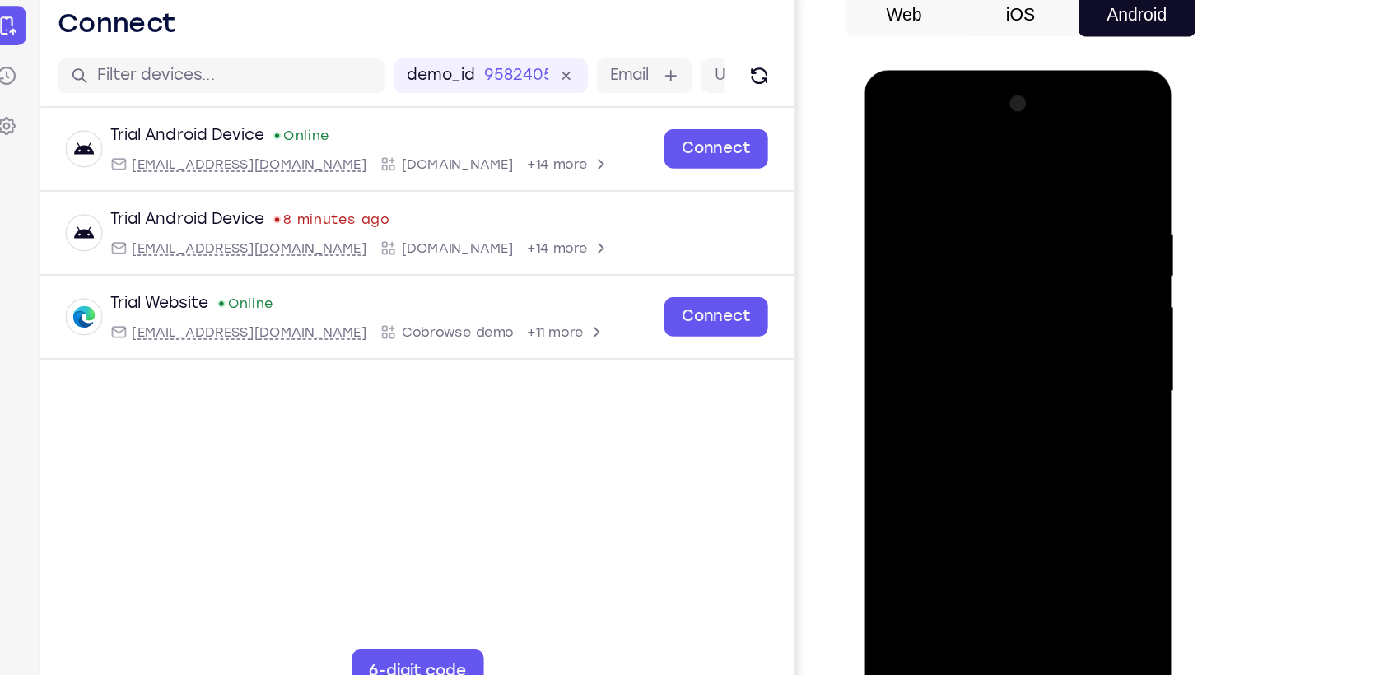
click at [1062, 160] on div at bounding box center [981, 312] width 208 height 461
drag, startPoint x: 986, startPoint y: 200, endPoint x: 1010, endPoint y: 583, distance: 383.7
click at [1010, 564] on html "Online web based iOS Simulators and Android Emulators. Run iPhone, iPad, Mobile…" at bounding box center [982, 317] width 235 height 494
click at [1052, 502] on div at bounding box center [981, 312] width 208 height 461
click at [937, 501] on div at bounding box center [981, 312] width 208 height 461
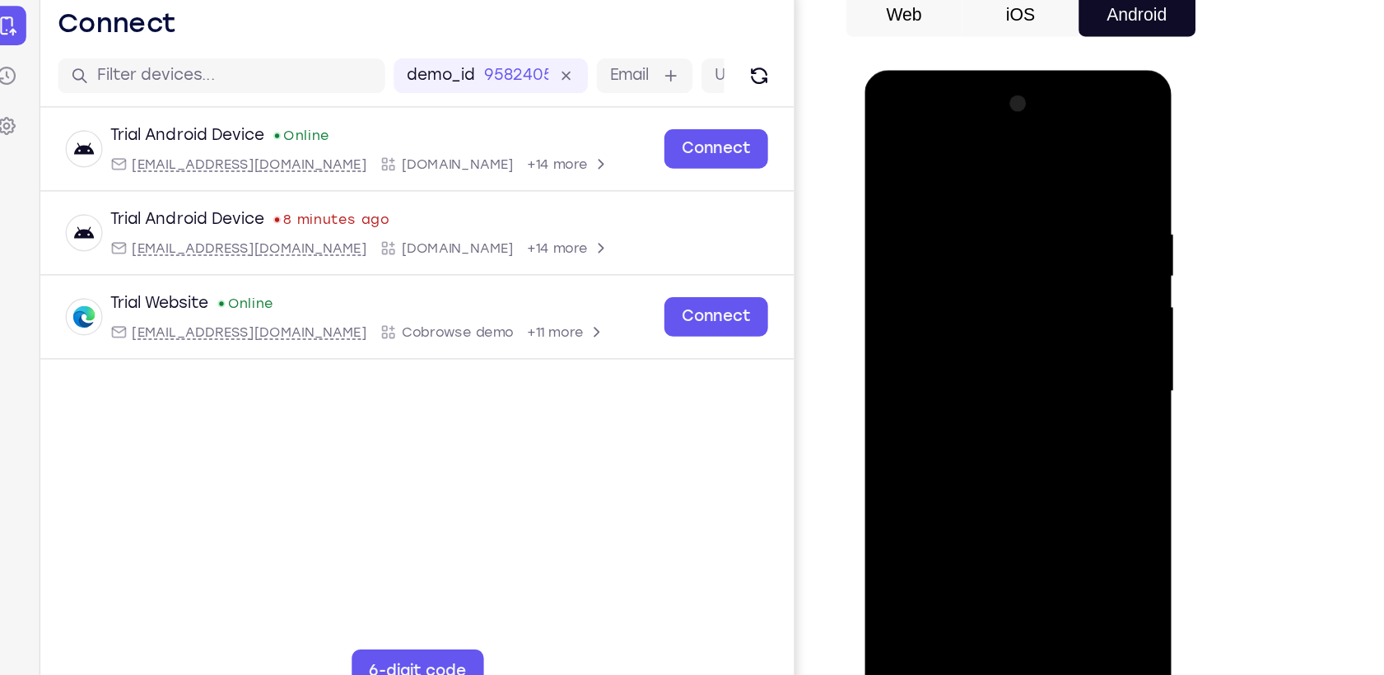
click at [931, 141] on div at bounding box center [981, 312] width 208 height 461
click at [1010, 187] on div at bounding box center [981, 312] width 208 height 461
drag, startPoint x: 991, startPoint y: 418, endPoint x: 1015, endPoint y: 232, distance: 187.6
click at [1015, 232] on div at bounding box center [981, 312] width 208 height 461
drag, startPoint x: 1001, startPoint y: 421, endPoint x: 1020, endPoint y: 198, distance: 224.0
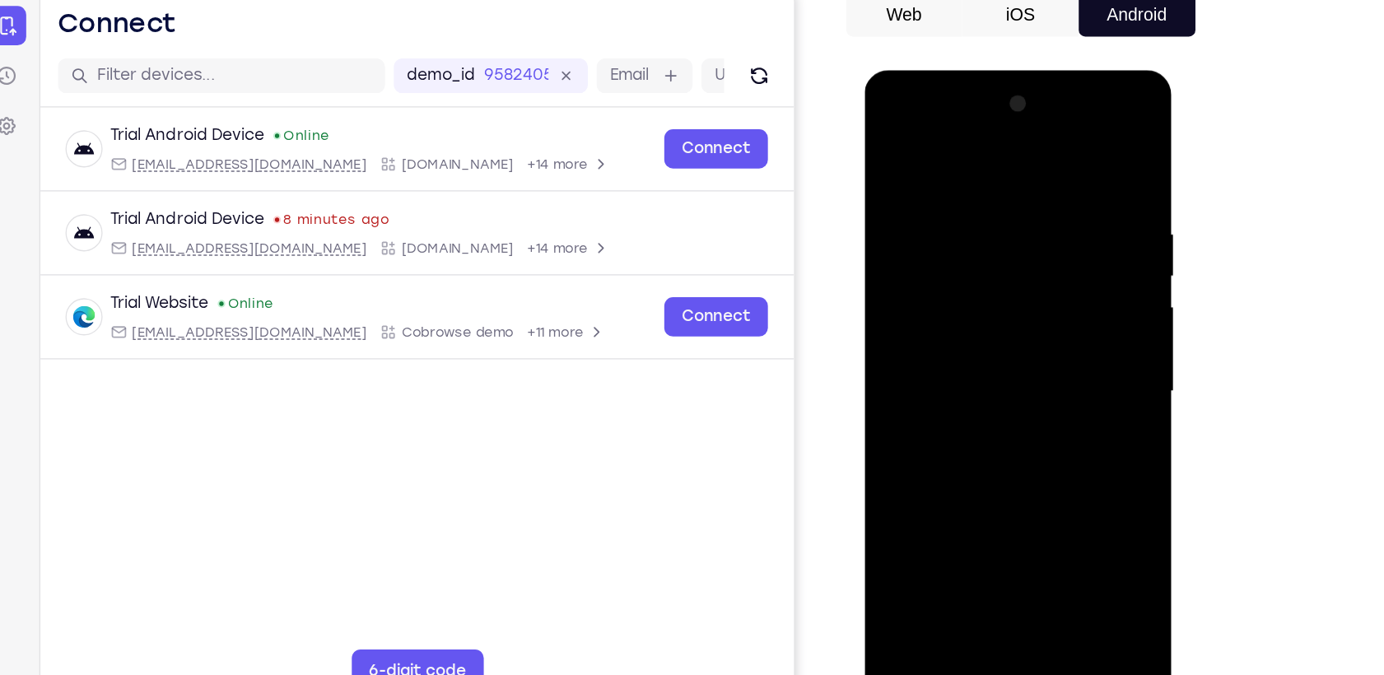
click at [1020, 198] on div at bounding box center [981, 312] width 208 height 461
drag, startPoint x: 997, startPoint y: 413, endPoint x: 1015, endPoint y: 237, distance: 177.1
click at [1015, 237] on div at bounding box center [981, 312] width 208 height 461
drag, startPoint x: 1004, startPoint y: 426, endPoint x: 1016, endPoint y: 235, distance: 191.5
click at [1016, 235] on div at bounding box center [981, 312] width 208 height 461
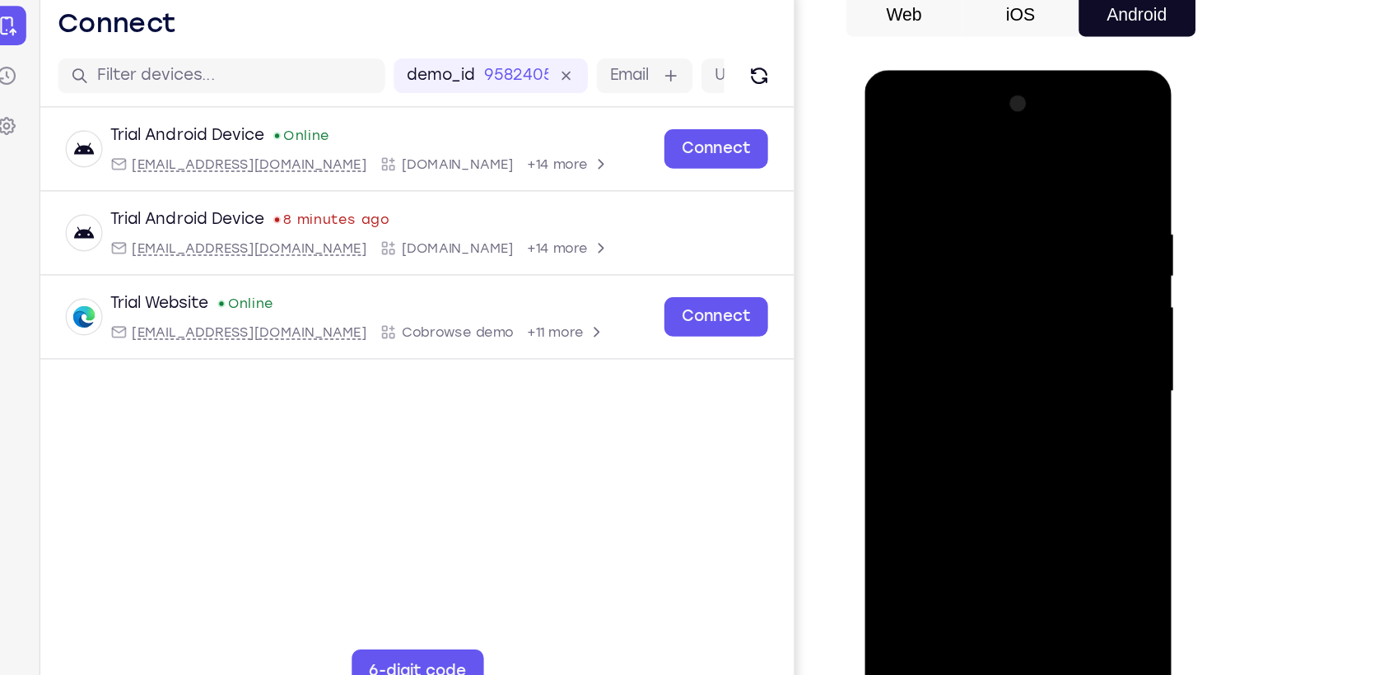
drag, startPoint x: 1019, startPoint y: 429, endPoint x: 1019, endPoint y: 212, distance: 216.6
click at [1019, 212] on div at bounding box center [981, 312] width 208 height 461
drag, startPoint x: 1012, startPoint y: 415, endPoint x: 1024, endPoint y: 240, distance: 175.8
click at [1024, 240] on div at bounding box center [981, 312] width 208 height 461
drag, startPoint x: 1007, startPoint y: 393, endPoint x: 1013, endPoint y: 282, distance: 110.5
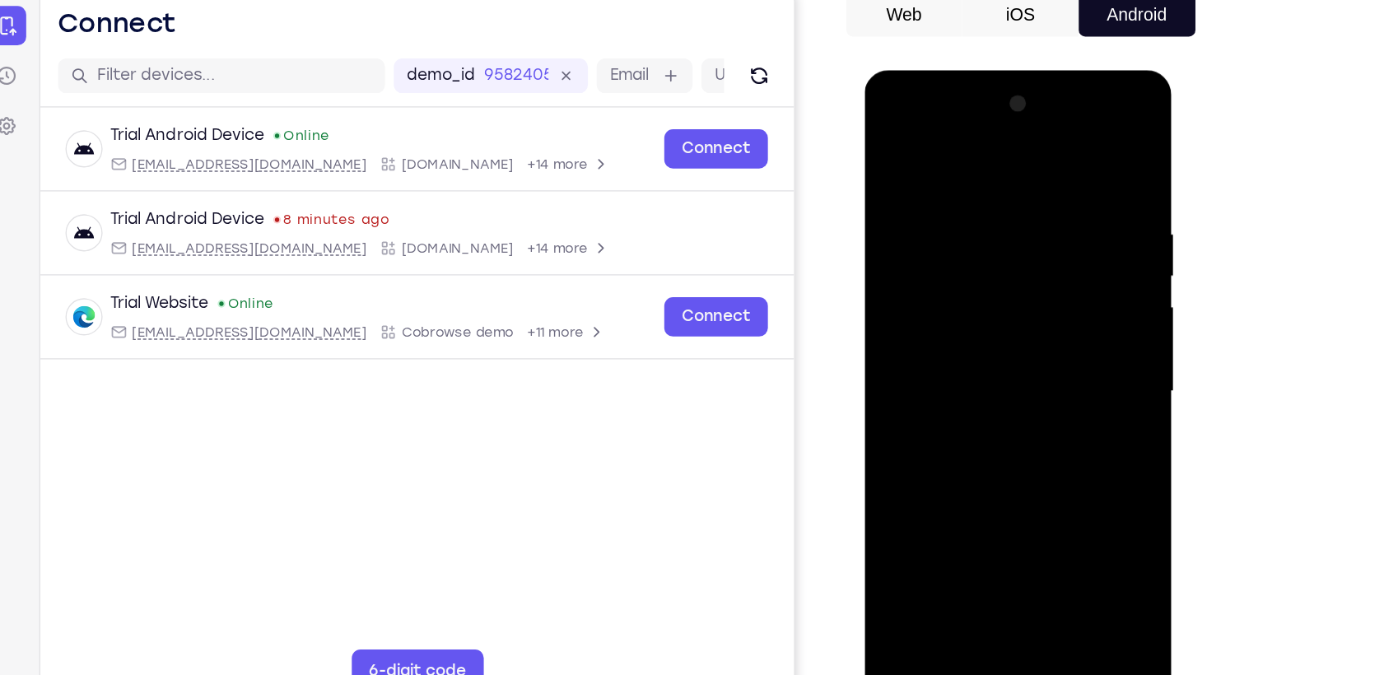
click at [1013, 282] on div at bounding box center [981, 312] width 208 height 461
drag, startPoint x: 1008, startPoint y: 427, endPoint x: 1018, endPoint y: 234, distance: 193.0
click at [1018, 234] on div at bounding box center [981, 312] width 208 height 461
click at [991, 341] on div at bounding box center [981, 312] width 208 height 461
click at [1066, 217] on div at bounding box center [981, 312] width 208 height 461
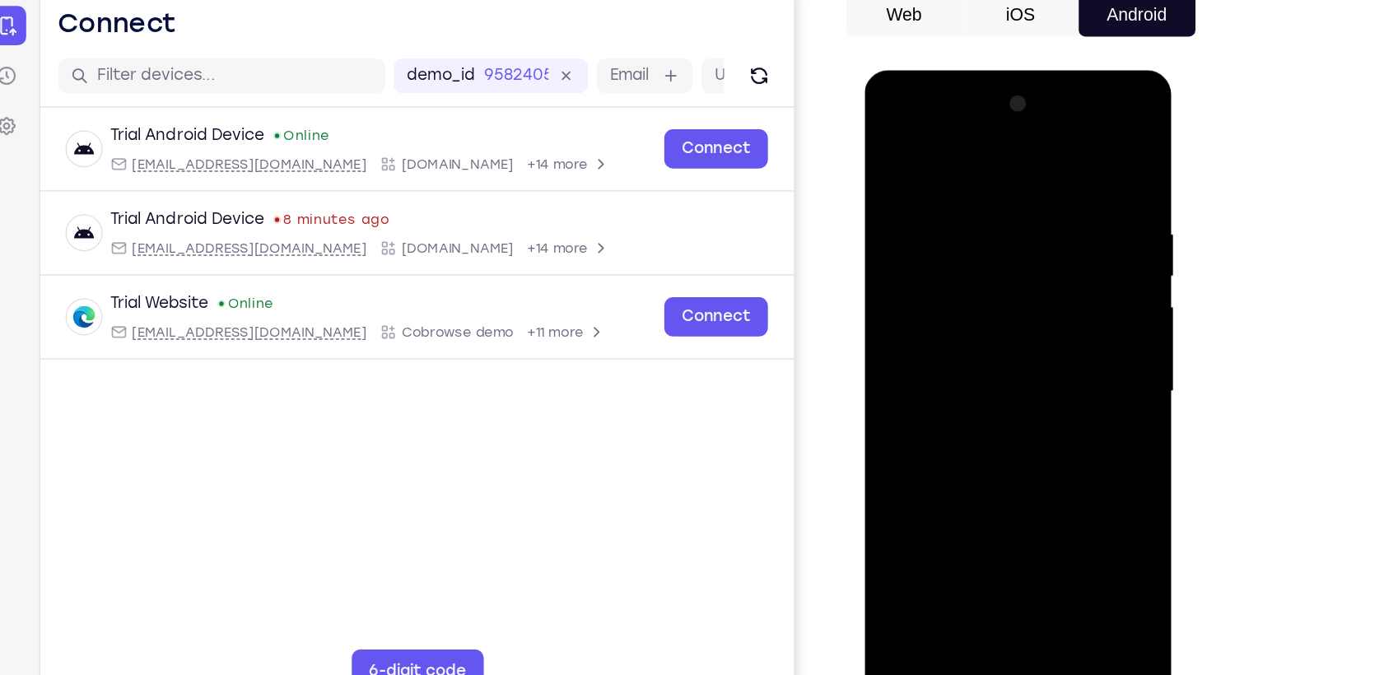
click at [1071, 223] on div at bounding box center [981, 312] width 208 height 461
drag, startPoint x: 1020, startPoint y: 226, endPoint x: 1030, endPoint y: 373, distance: 147.0
click at [1030, 373] on div at bounding box center [981, 312] width 208 height 461
click at [1071, 311] on div at bounding box center [981, 312] width 208 height 461
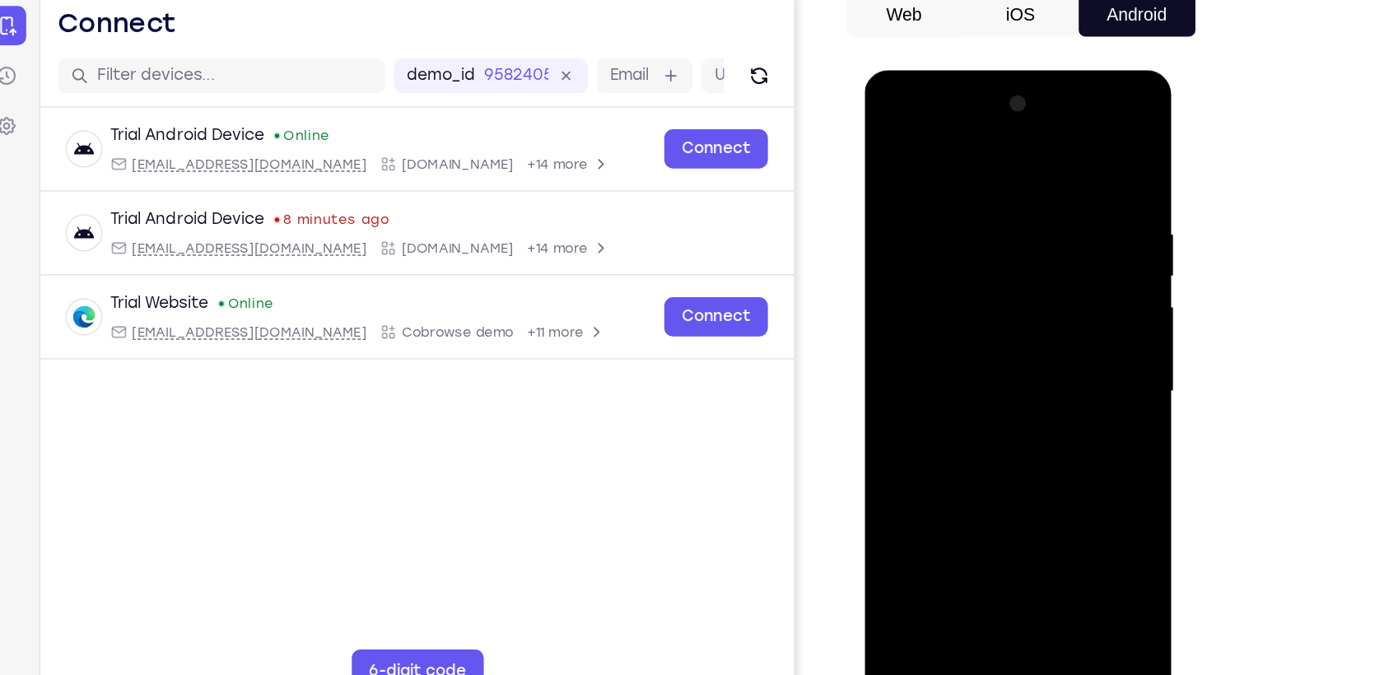
click at [1071, 311] on div at bounding box center [981, 312] width 208 height 461
click at [905, 512] on div at bounding box center [981, 312] width 208 height 461
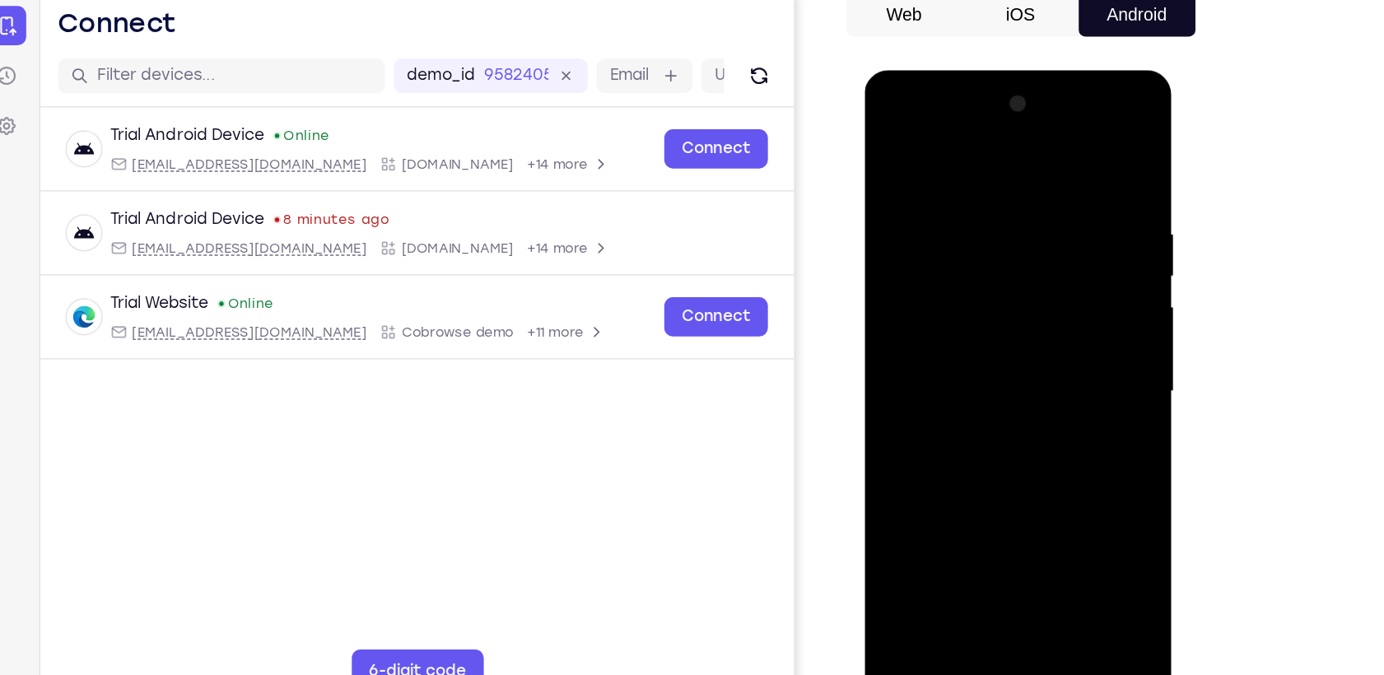
click at [905, 512] on div at bounding box center [981, 312] width 208 height 461
click at [986, 161] on div at bounding box center [981, 312] width 208 height 461
drag, startPoint x: 986, startPoint y: 161, endPoint x: 986, endPoint y: 440, distance: 278.4
click at [986, 450] on div at bounding box center [981, 312] width 208 height 461
click at [943, 183] on div at bounding box center [981, 312] width 208 height 461
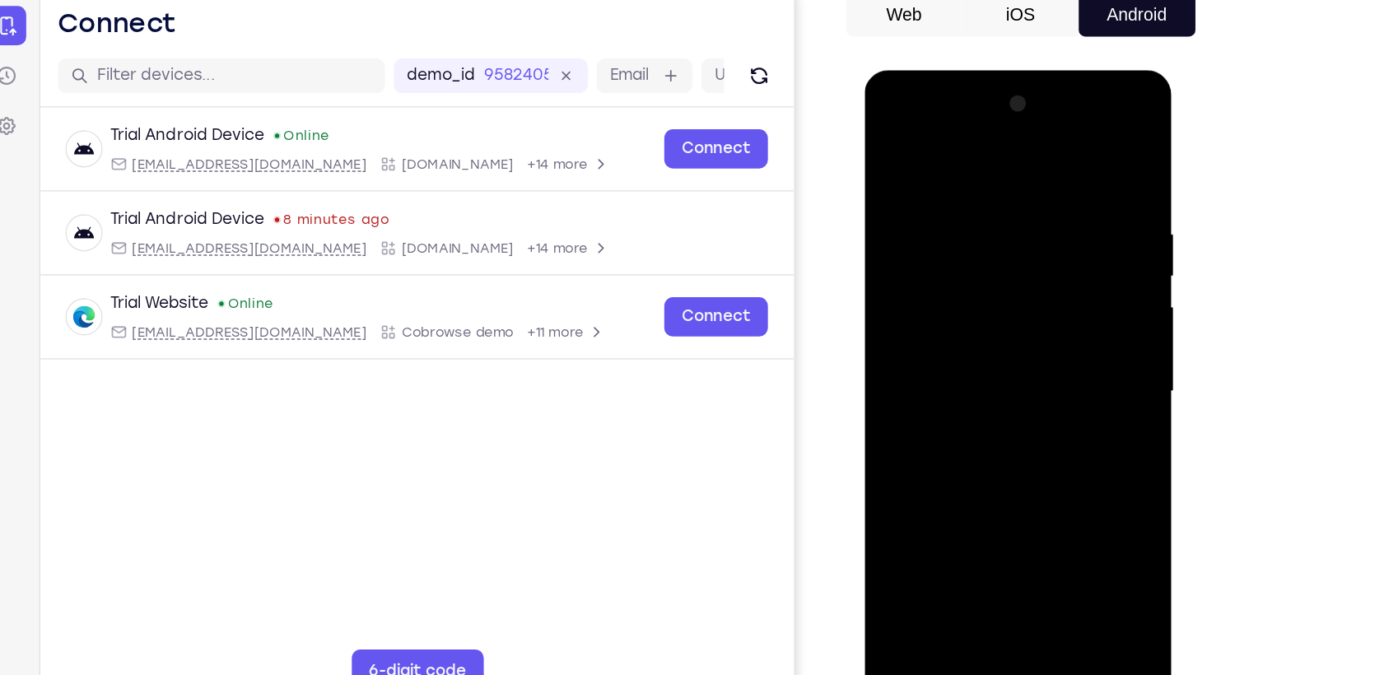
click at [1065, 155] on div at bounding box center [981, 312] width 208 height 461
drag, startPoint x: 992, startPoint y: 491, endPoint x: 1039, endPoint y: 217, distance: 278.2
click at [1039, 217] on div at bounding box center [981, 312] width 208 height 461
click at [901, 509] on div at bounding box center [981, 312] width 208 height 461
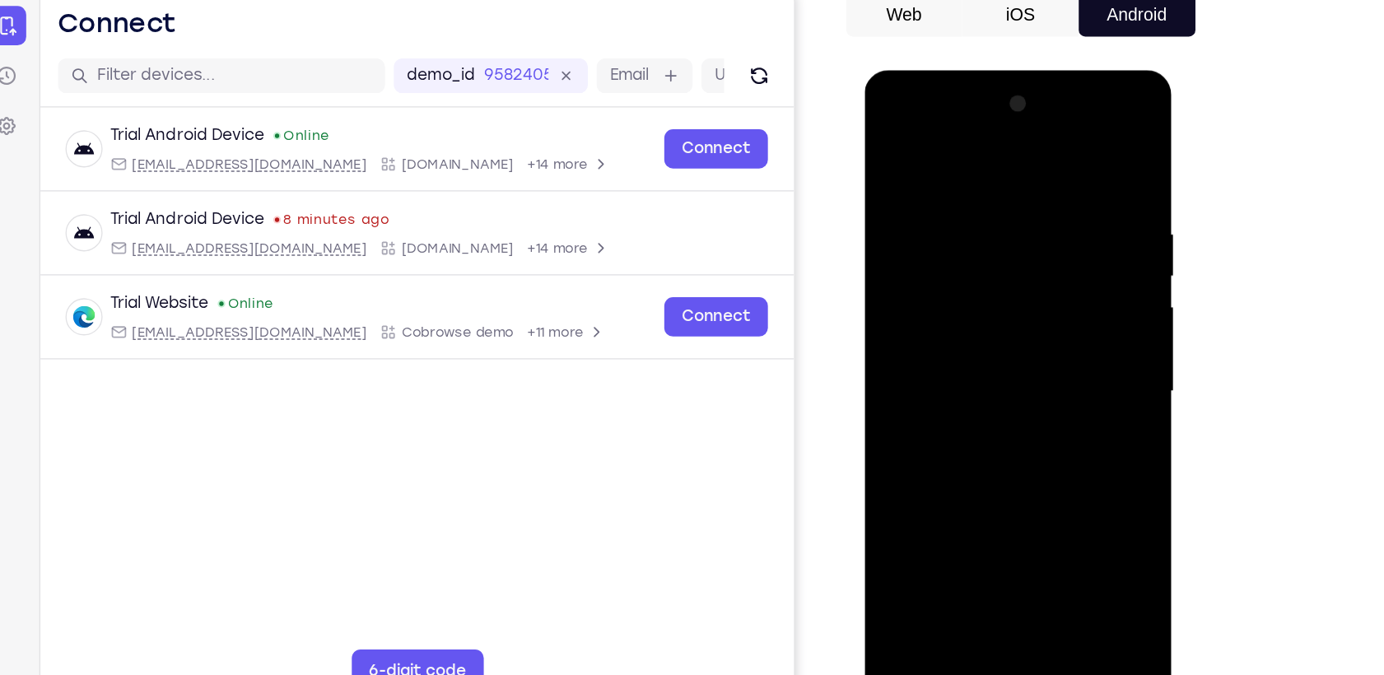
click at [901, 509] on div at bounding box center [981, 312] width 208 height 461
drag, startPoint x: 978, startPoint y: 151, endPoint x: 970, endPoint y: 366, distance: 215.9
click at [970, 366] on div at bounding box center [981, 312] width 208 height 461
drag, startPoint x: 989, startPoint y: 139, endPoint x: 961, endPoint y: 483, distance: 345.4
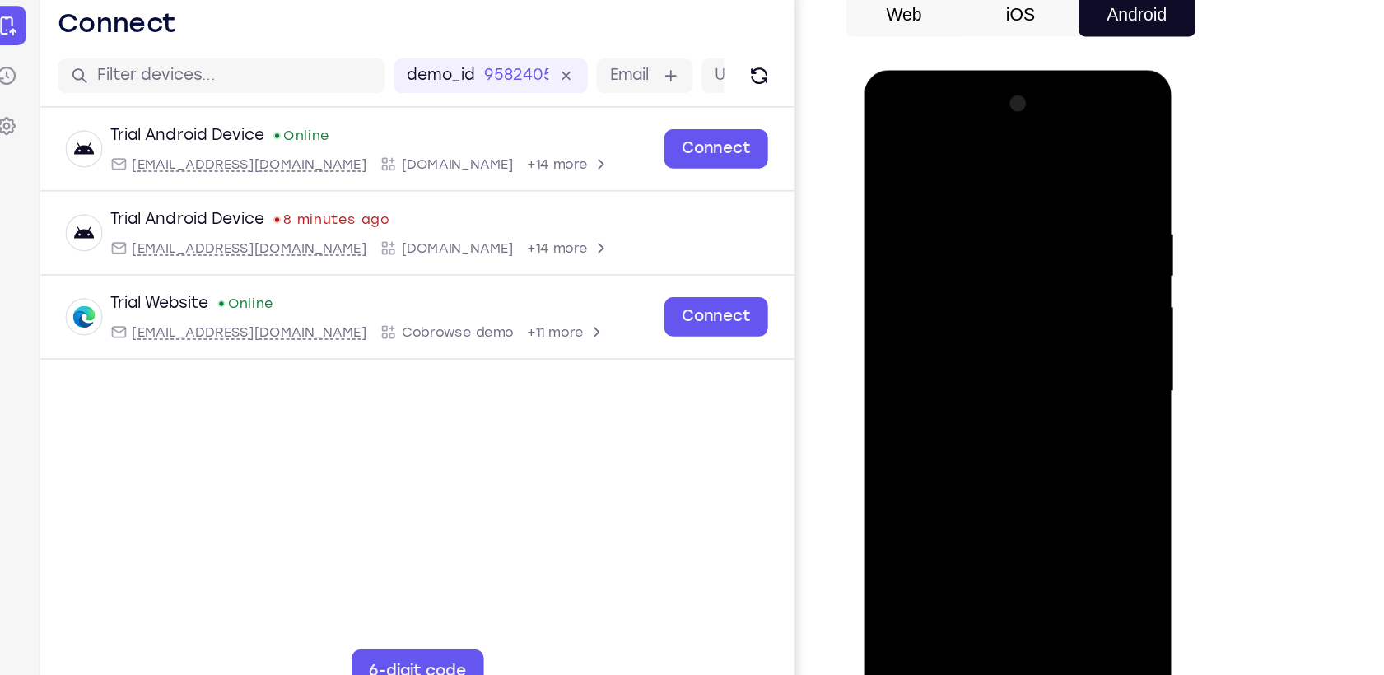
click at [961, 483] on div at bounding box center [981, 312] width 208 height 461
